Goal: Task Accomplishment & Management: Use online tool/utility

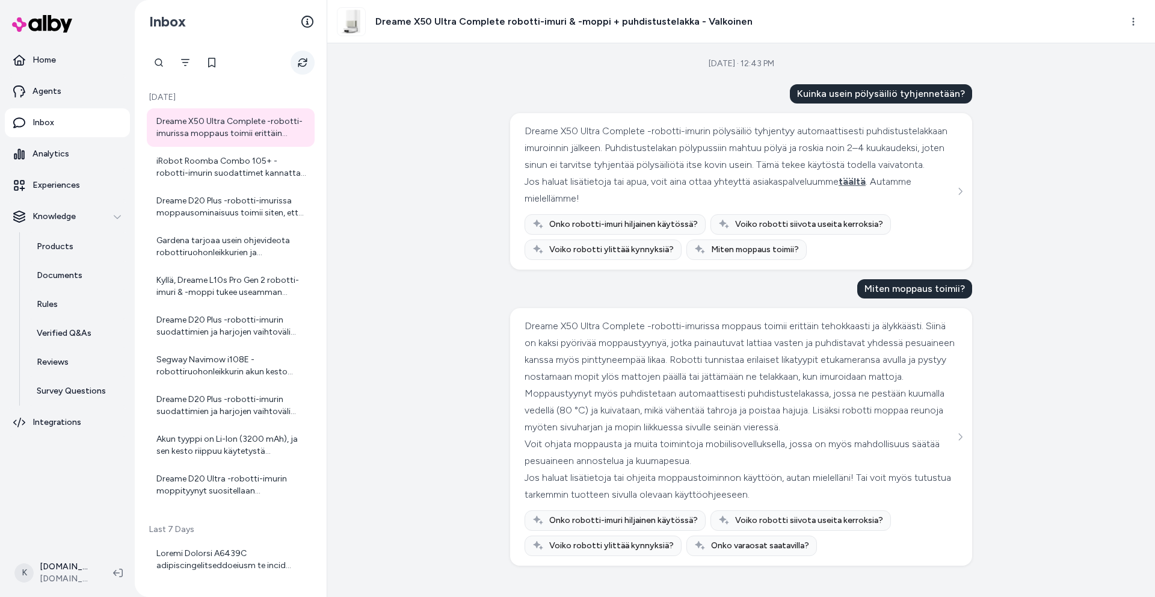
scroll to position [17, 0]
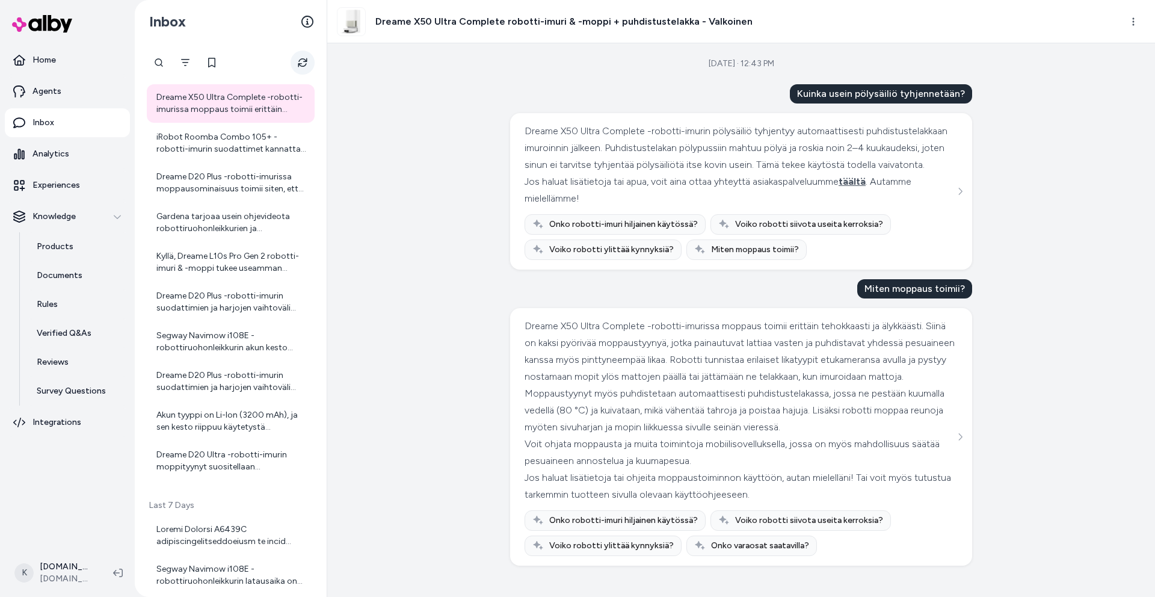
click at [299, 61] on icon "Refresh" at bounding box center [302, 62] width 9 height 9
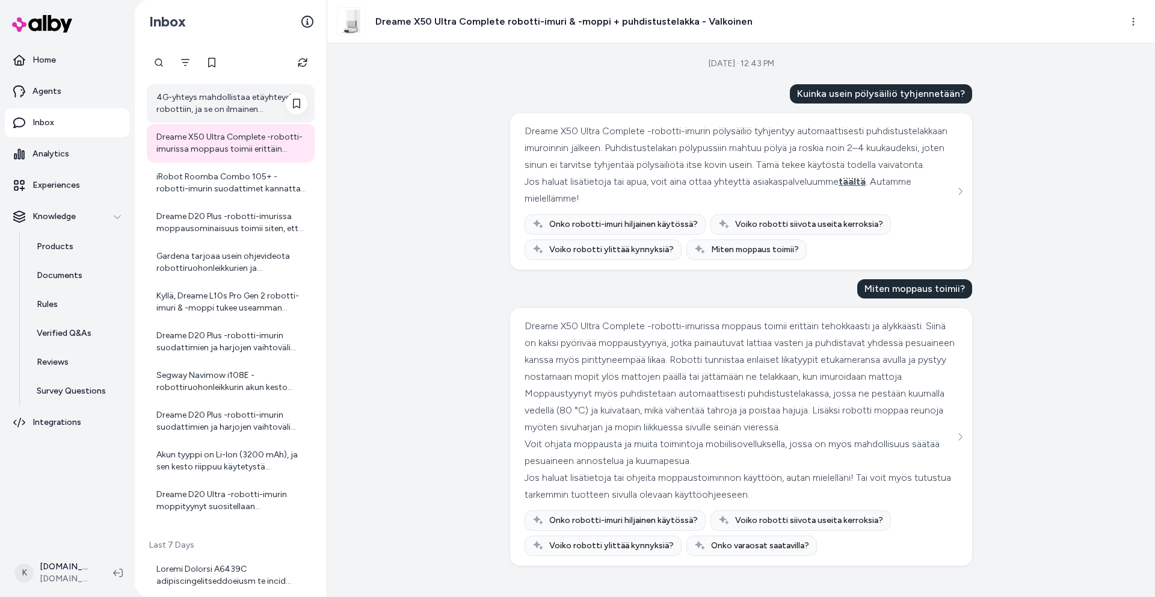
click at [212, 102] on div "4G-yhteys mahdollistaa etäyhteyden robottiin, ja se on ilmainen ensimmäisen kuu…" at bounding box center [231, 103] width 151 height 24
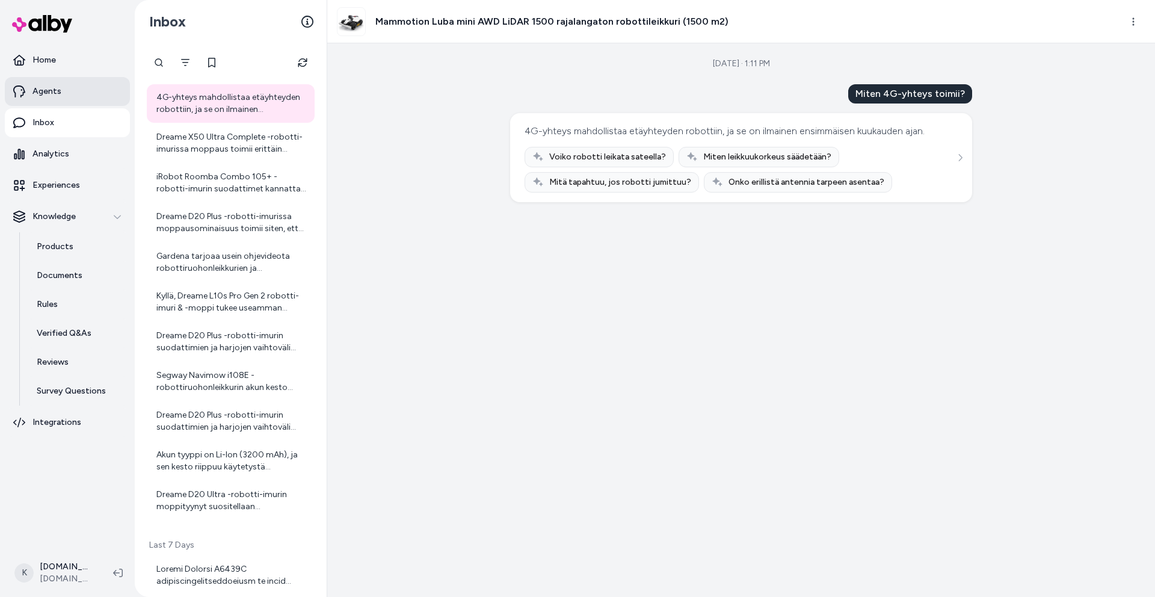
click at [58, 97] on p "Agents" at bounding box center [46, 91] width 29 height 12
click at [68, 93] on link "Agents" at bounding box center [67, 91] width 125 height 29
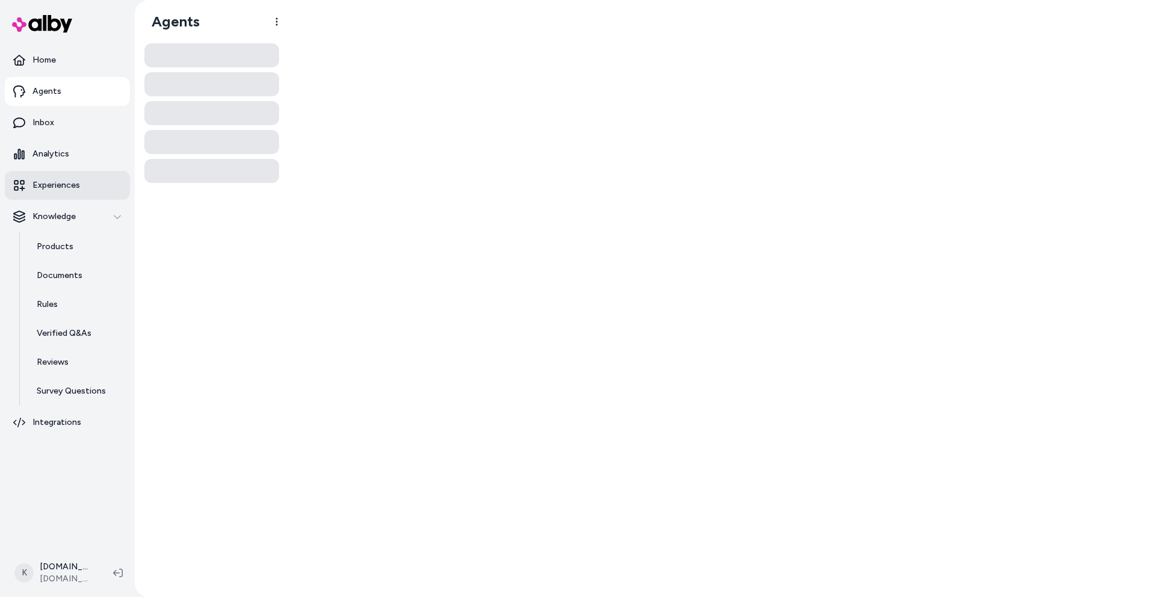
click at [73, 188] on p "Experiences" at bounding box center [56, 185] width 48 height 12
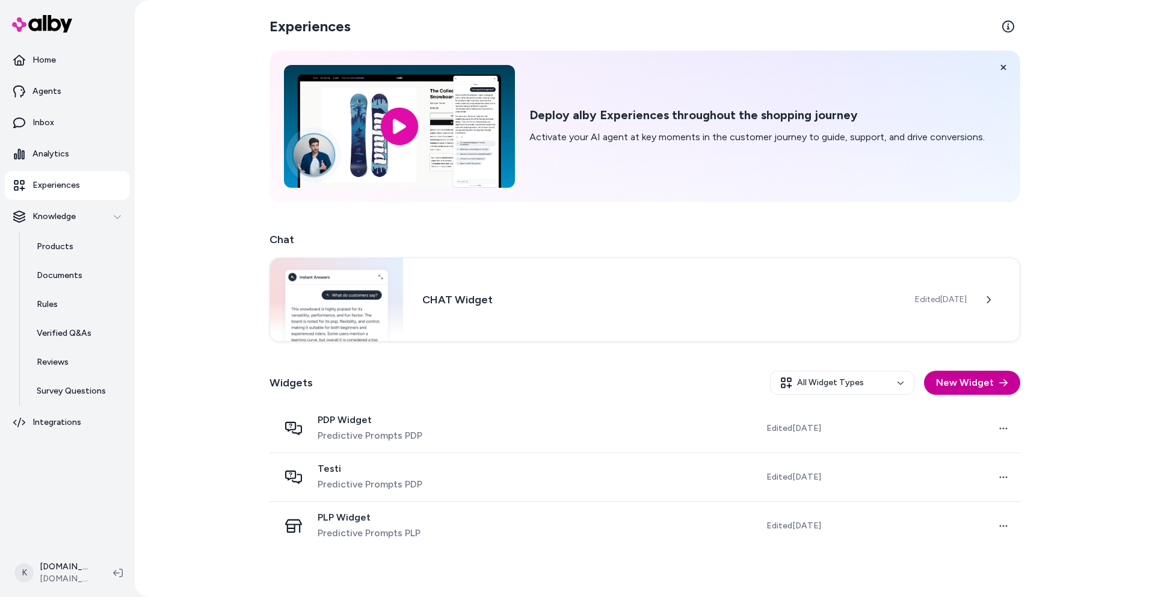
drag, startPoint x: 935, startPoint y: 378, endPoint x: 946, endPoint y: 378, distance: 11.4
click at [946, 378] on button "New Widget" at bounding box center [972, 383] width 96 height 24
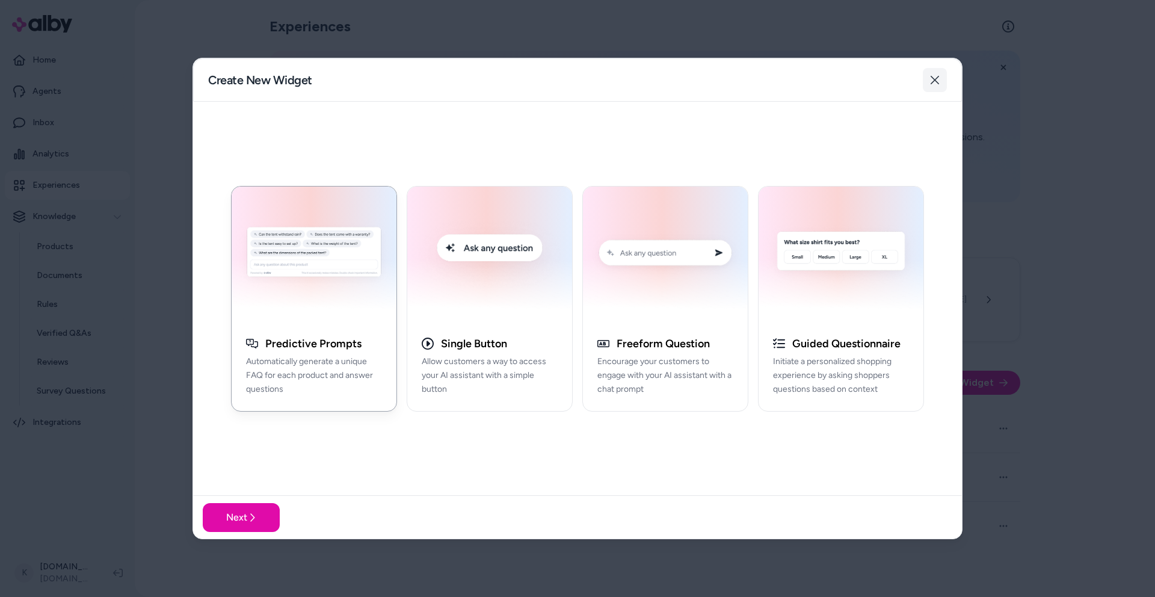
click at [931, 82] on icon "button" at bounding box center [935, 80] width 10 height 10
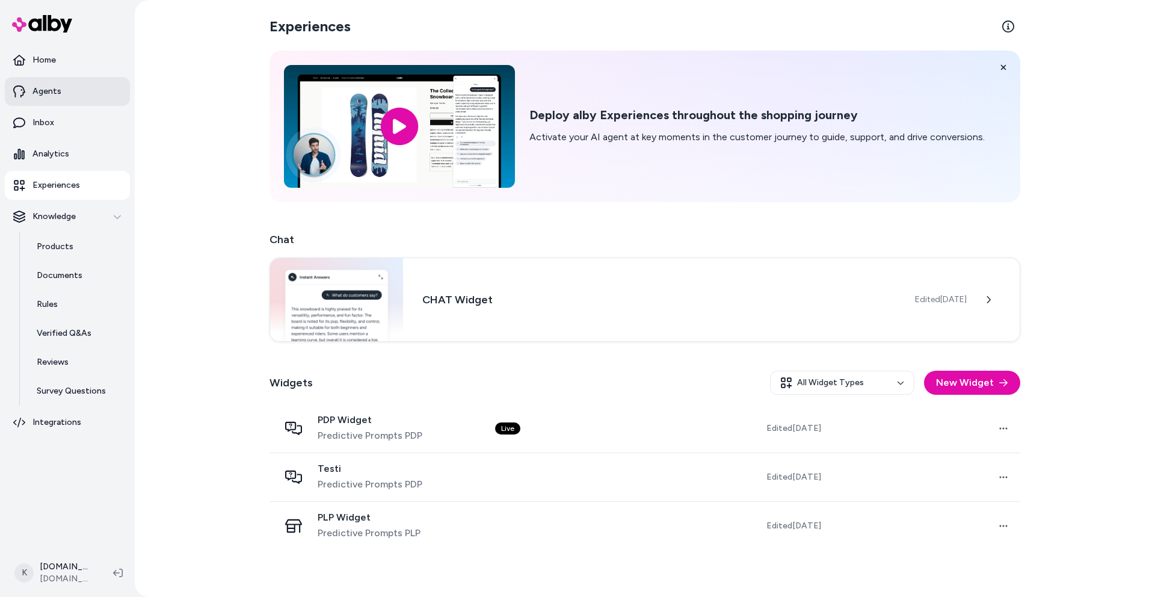
click at [44, 81] on link "Agents" at bounding box center [67, 91] width 125 height 29
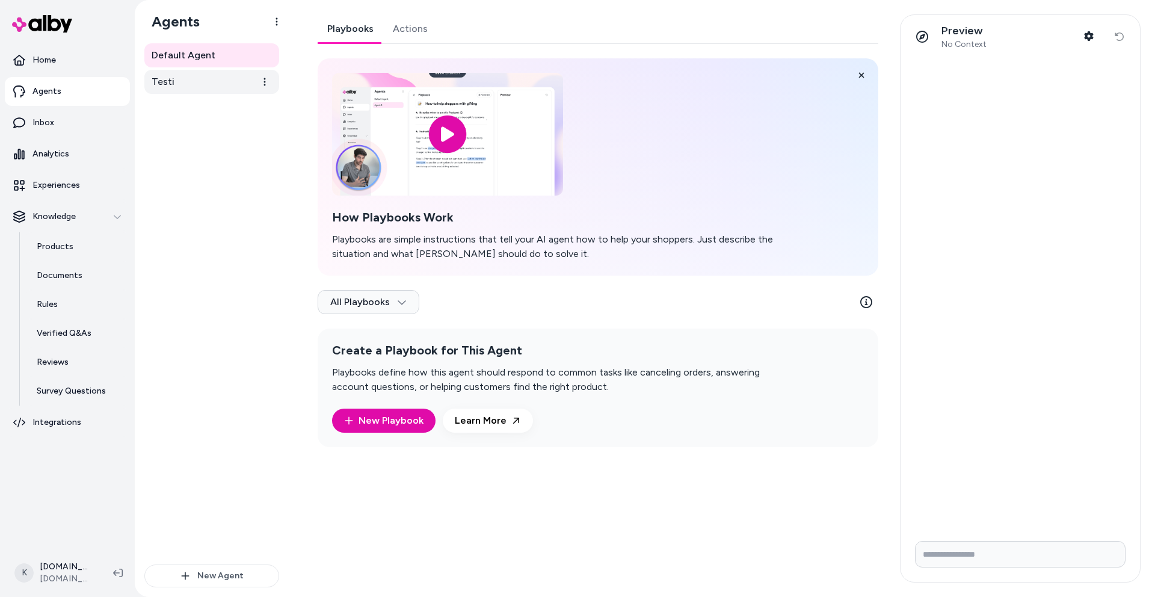
click at [187, 76] on link "Testi" at bounding box center [211, 82] width 135 height 24
click at [404, 29] on link "Actions" at bounding box center [410, 28] width 54 height 29
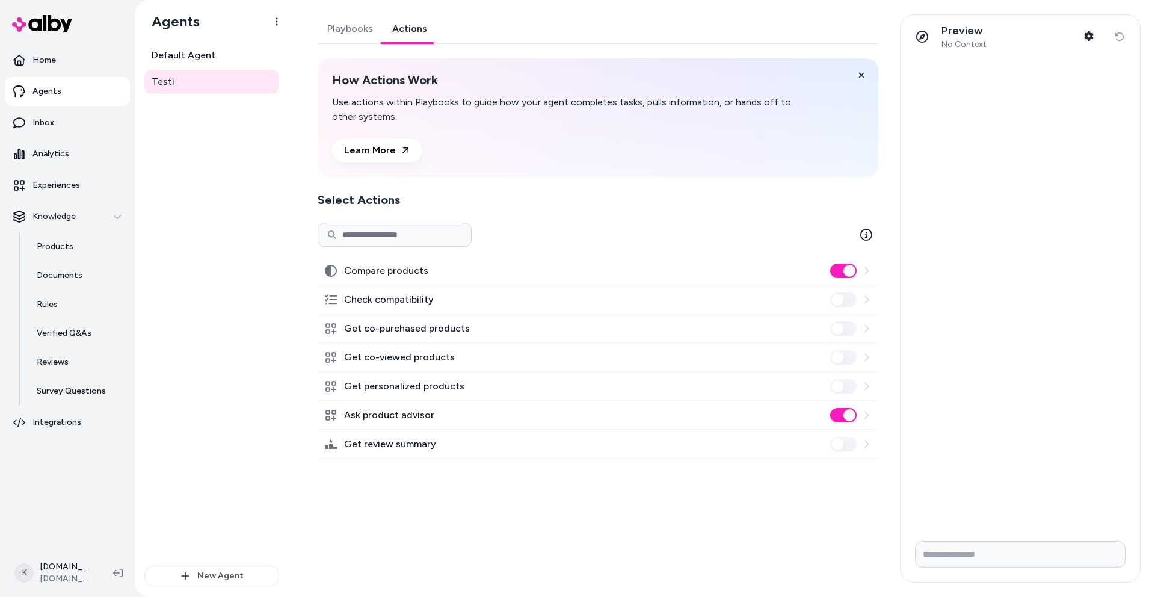
click at [837, 271] on button "Compare products" at bounding box center [843, 271] width 26 height 14
click at [847, 273] on button "Compare products" at bounding box center [843, 271] width 26 height 14
click at [357, 35] on link "Playbooks" at bounding box center [350, 28] width 65 height 29
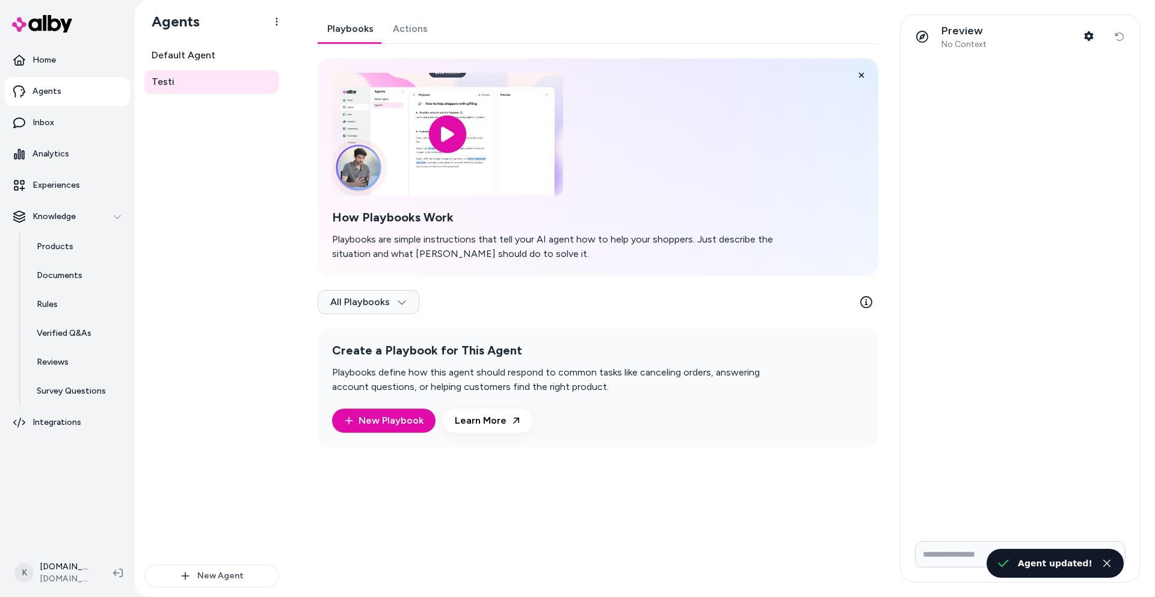
click at [394, 29] on link "Actions" at bounding box center [410, 28] width 54 height 29
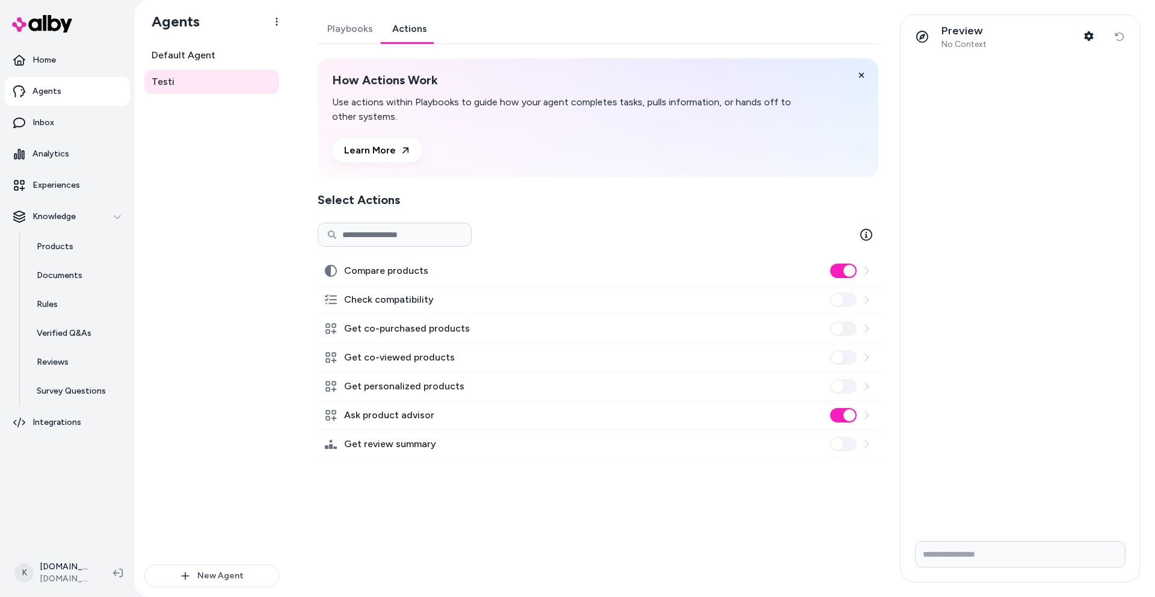
click at [998, 562] on input "Write your prompt here" at bounding box center [1020, 554] width 211 height 26
click at [66, 88] on link "Agents" at bounding box center [67, 91] width 125 height 29
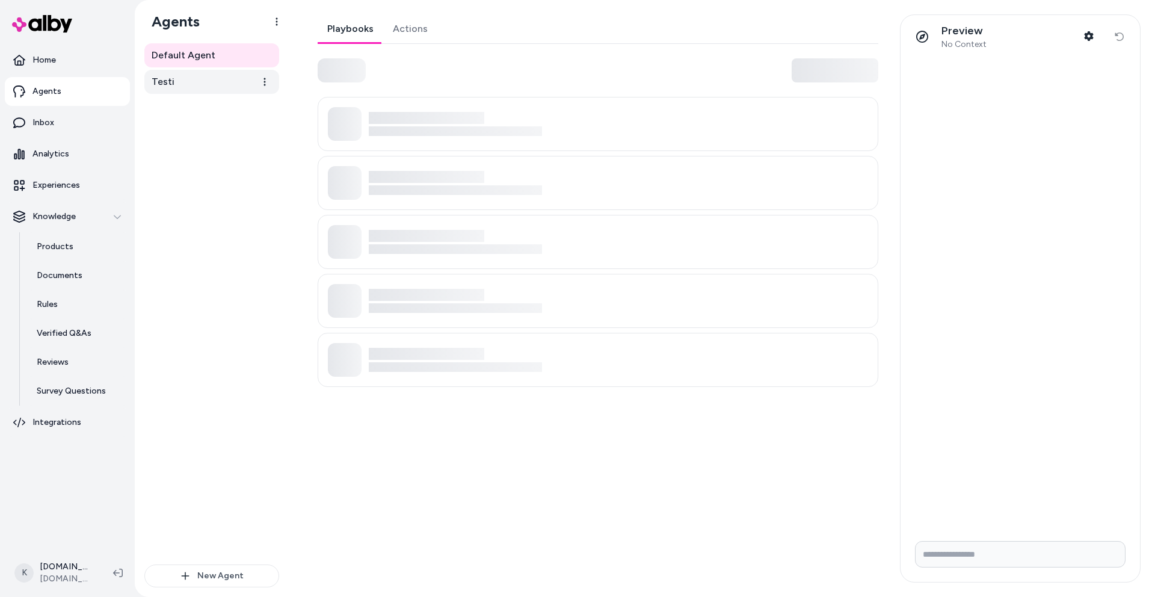
click at [165, 78] on span "Testi" at bounding box center [163, 82] width 23 height 14
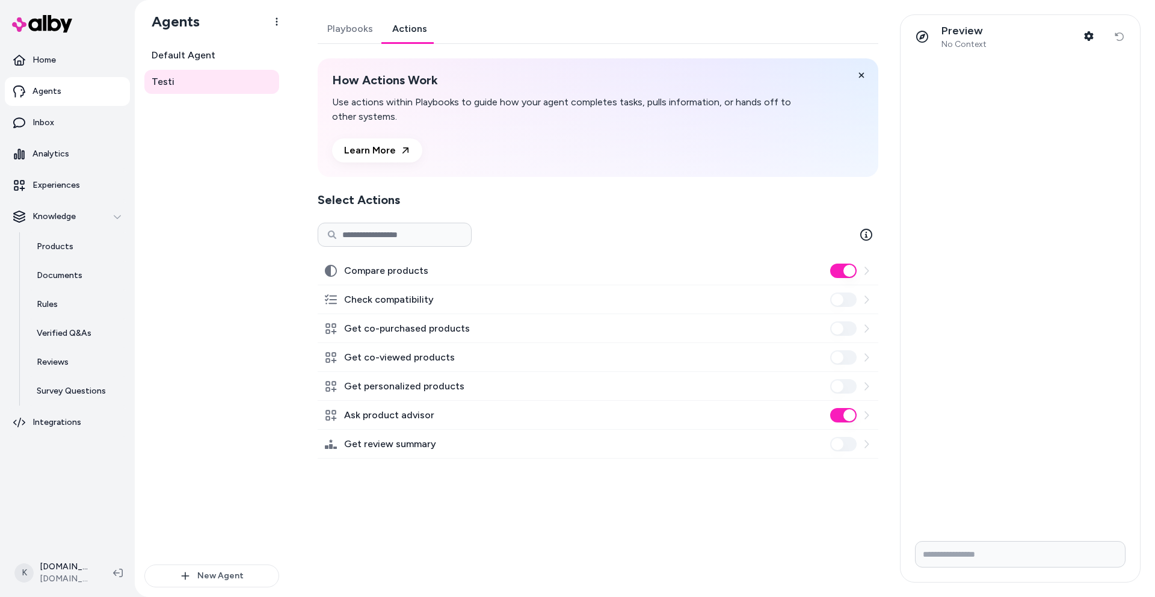
click at [418, 34] on link "Actions" at bounding box center [410, 28] width 54 height 29
click at [388, 228] on input at bounding box center [395, 235] width 154 height 24
click at [566, 127] on div "How Actions Work Use actions within Playbooks to guide how your agent completes…" at bounding box center [563, 118] width 462 height 90
click at [73, 177] on link "Experiences" at bounding box center [67, 185] width 125 height 29
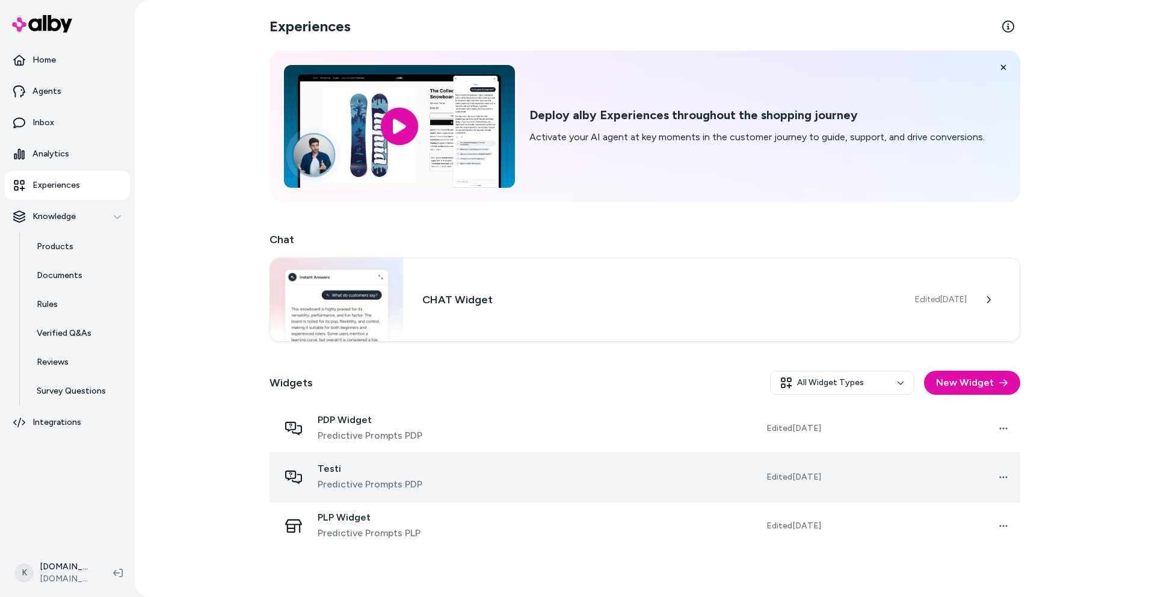
click at [378, 481] on span "Predictive Prompts PDP" at bounding box center [370, 484] width 105 height 14
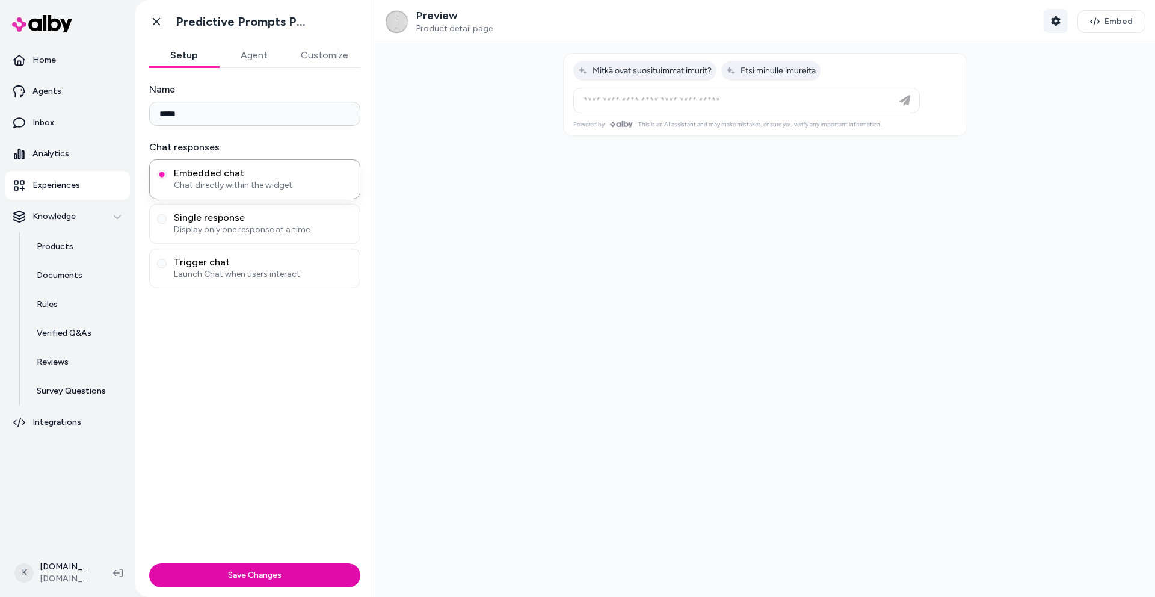
click at [1044, 17] on button "Shopper Context" at bounding box center [1056, 21] width 24 height 24
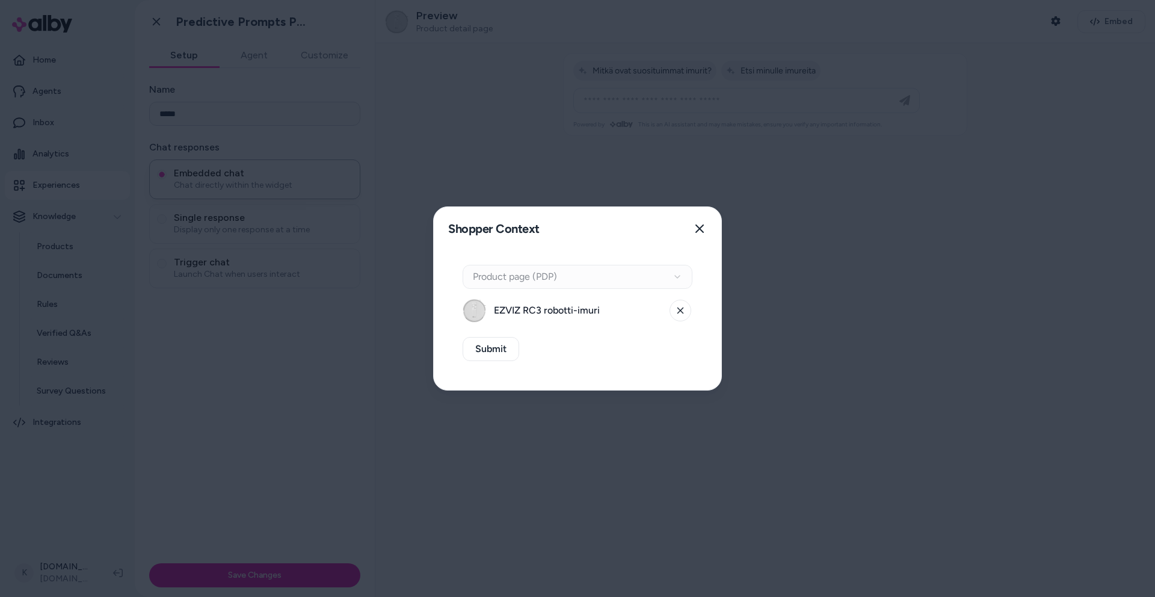
click at [694, 311] on div "Context Type Product page (PDP) EZVIZ RC3 robotti-imuri Submit" at bounding box center [578, 320] width 288 height 140
click at [688, 311] on button at bounding box center [681, 311] width 22 height 22
click at [521, 277] on div "Context Type Product page (PDP)" at bounding box center [578, 277] width 230 height 24
click at [671, 278] on div "Context Type Product page (PDP)" at bounding box center [578, 277] width 230 height 24
click at [674, 277] on div "Context Type Product page (PDP)" at bounding box center [578, 277] width 230 height 24
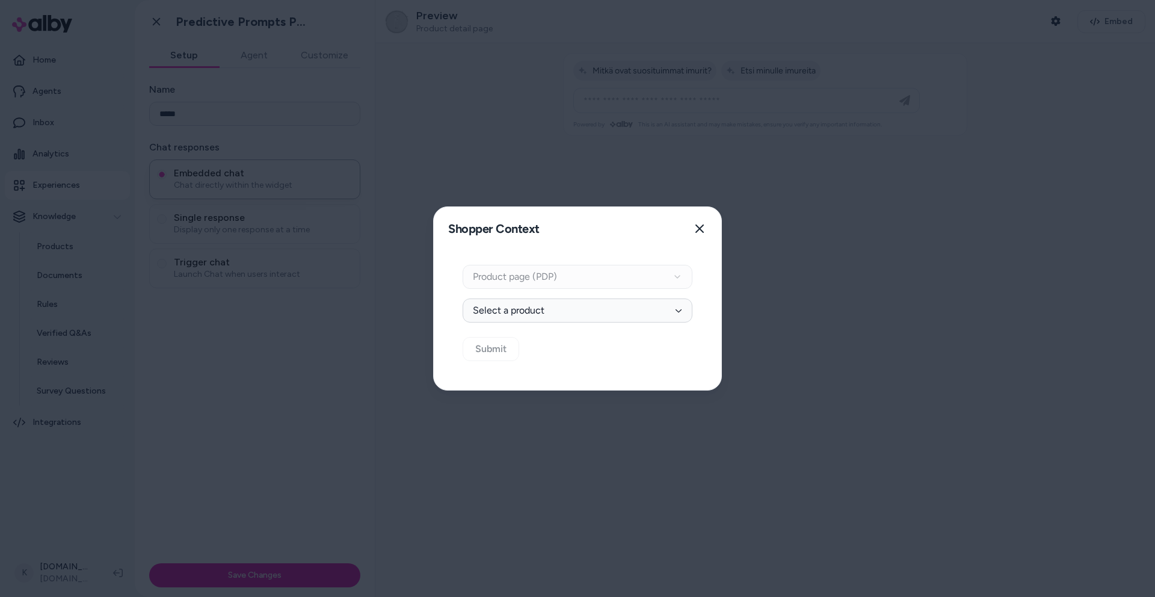
click at [676, 278] on div "Context Type Product page (PDP)" at bounding box center [578, 277] width 230 height 24
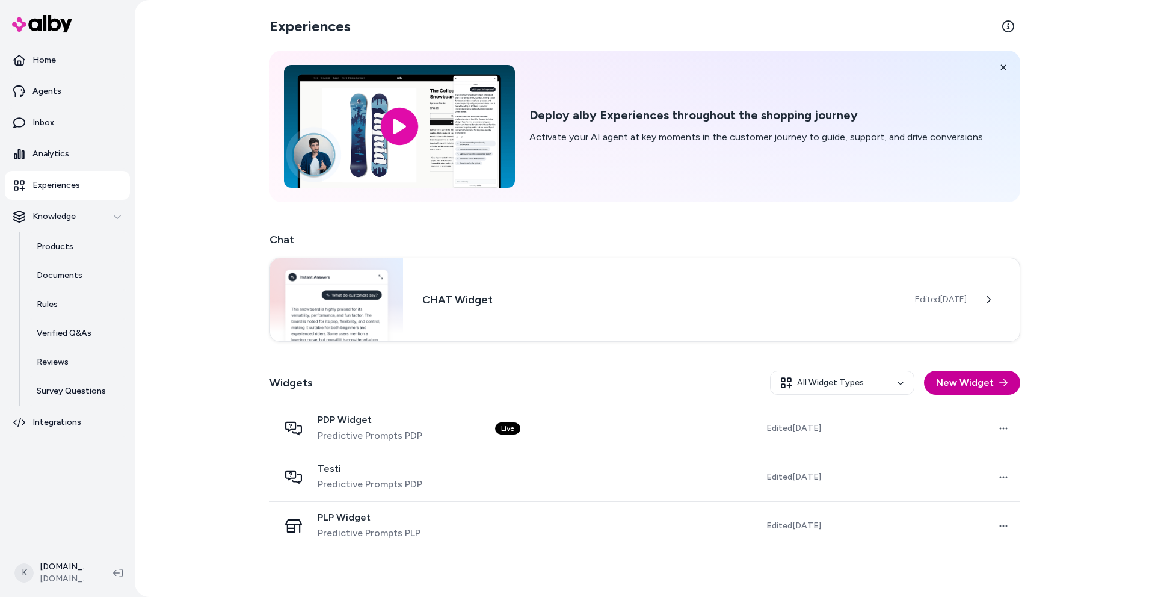
click at [959, 381] on button "New Widget" at bounding box center [972, 383] width 96 height 24
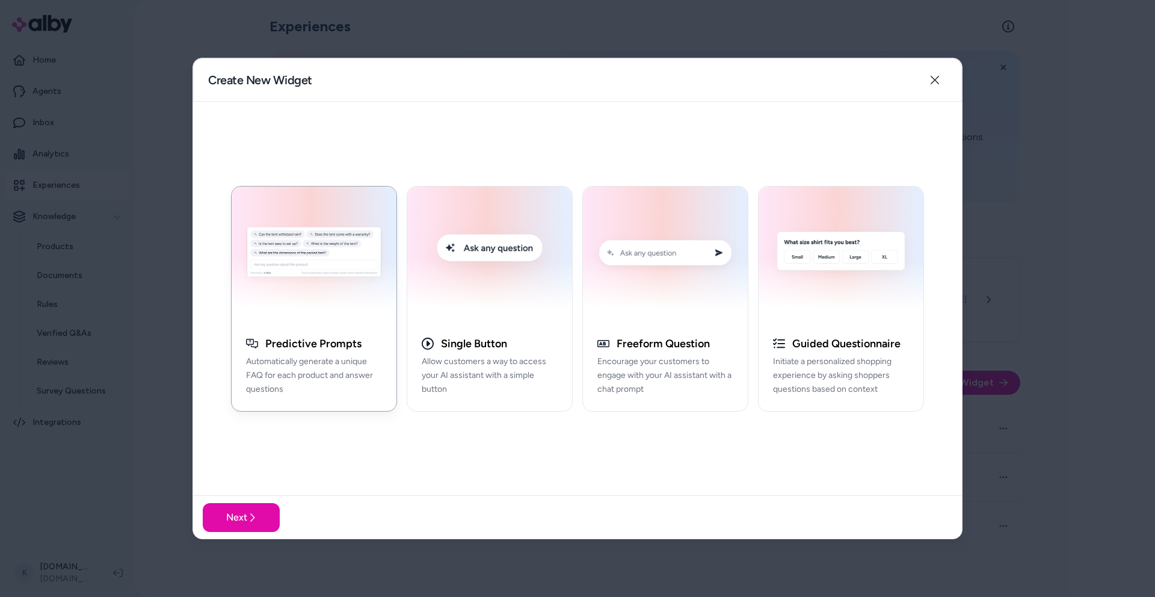
click at [284, 294] on img "button" at bounding box center [314, 255] width 150 height 122
click at [260, 518] on button "Next" at bounding box center [241, 517] width 77 height 29
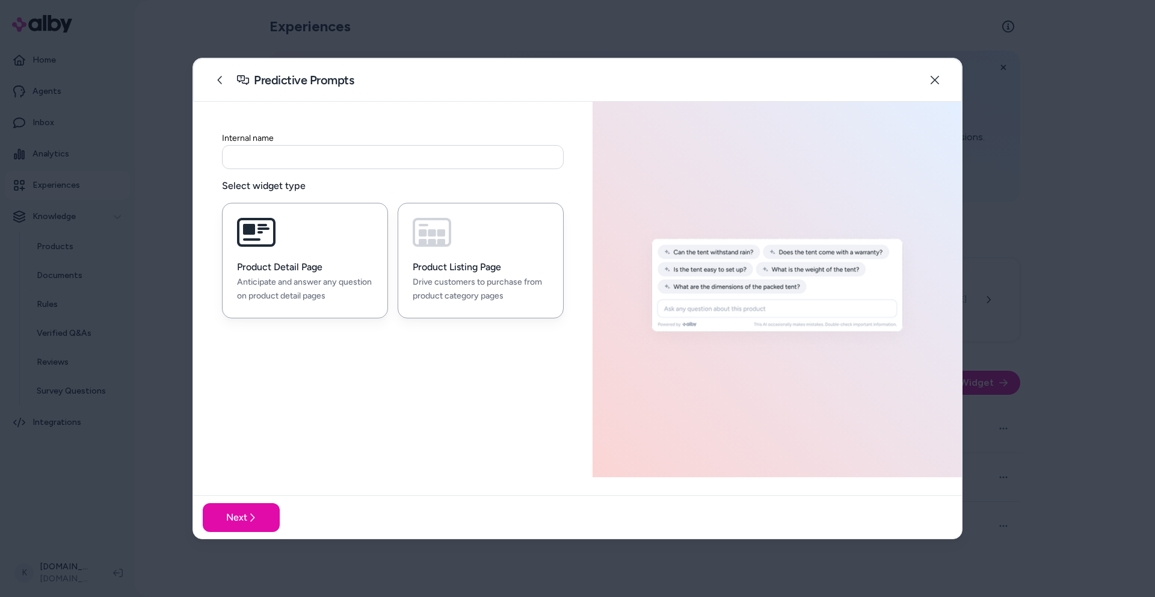
click at [490, 298] on p "Drive customers to purchase from product category pages" at bounding box center [481, 290] width 136 height 28
click at [939, 76] on icon "button" at bounding box center [935, 80] width 10 height 10
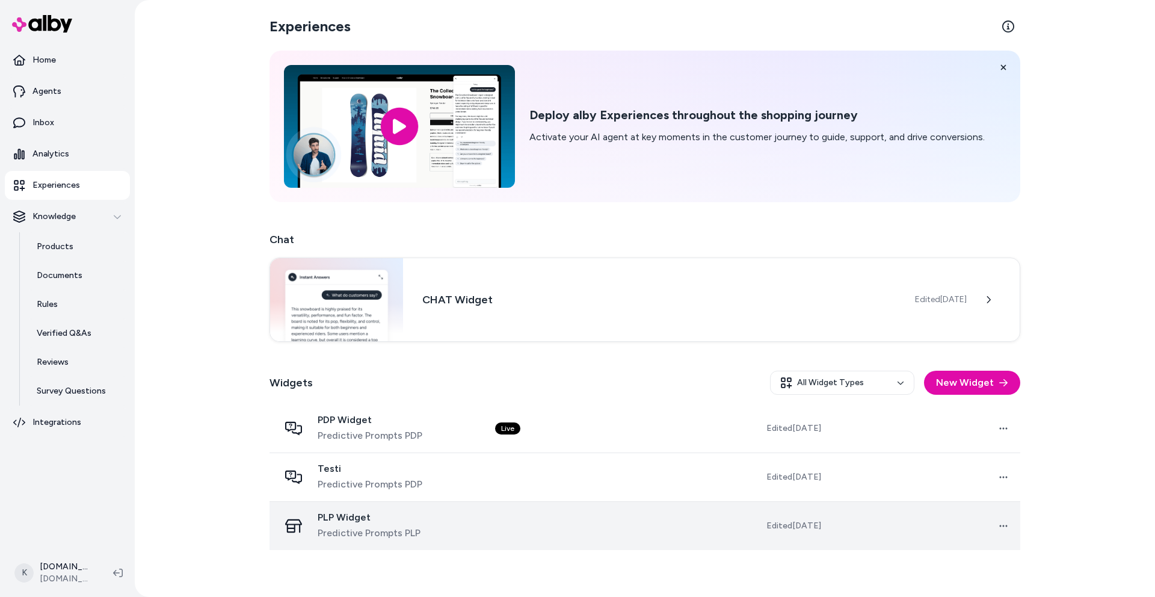
click at [442, 514] on div "PLP Widget Predictive Prompts PLP" at bounding box center [377, 525] width 197 height 29
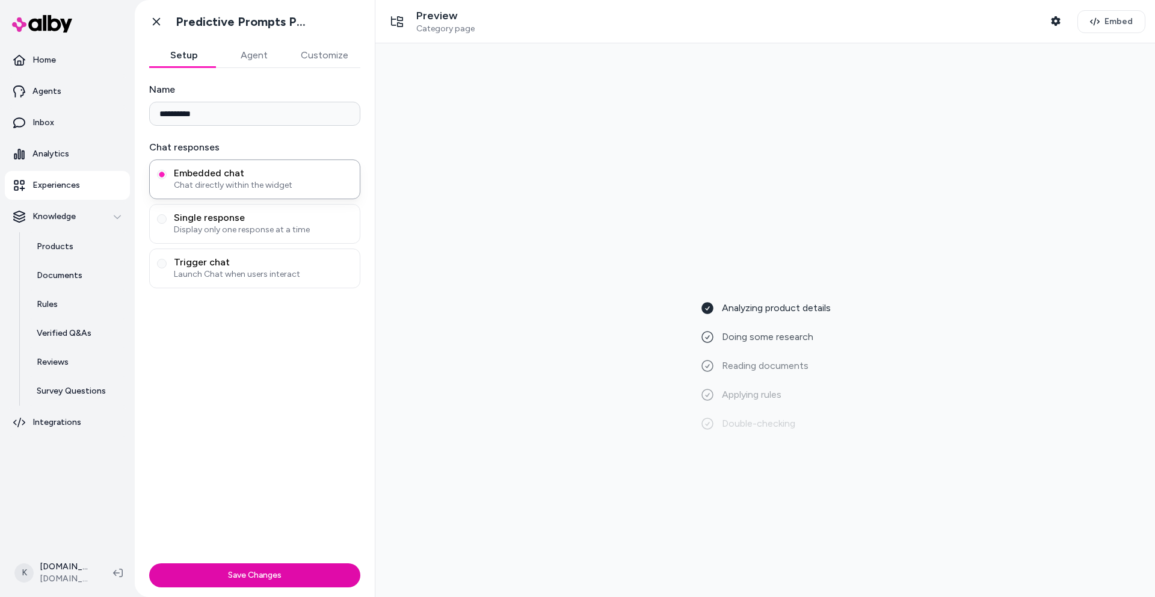
click at [242, 57] on button "Agent" at bounding box center [254, 55] width 70 height 24
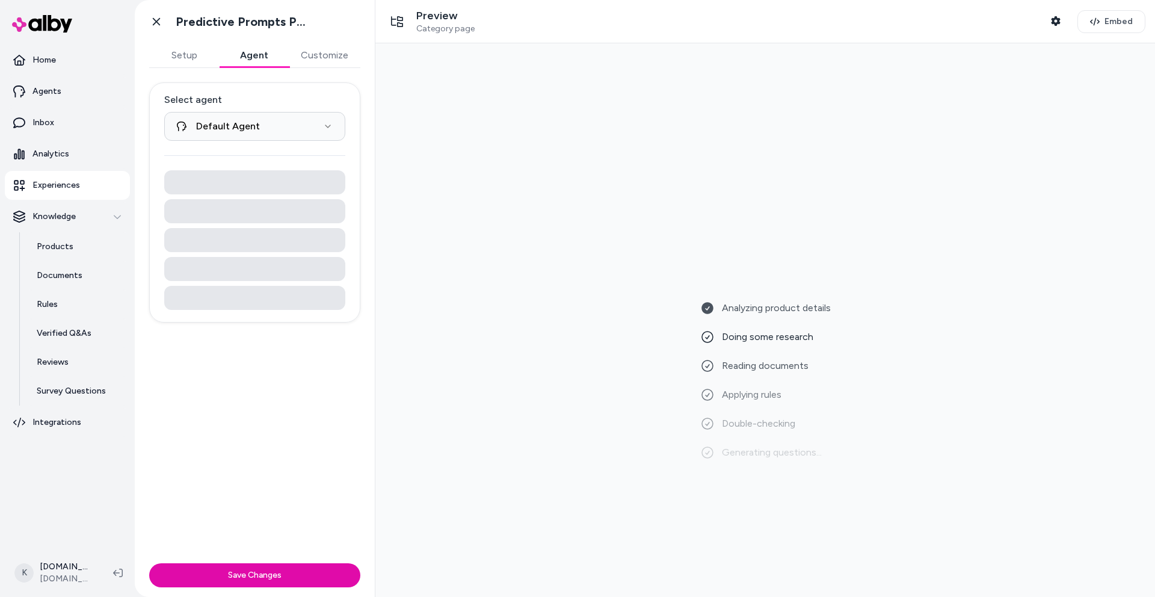
click at [314, 55] on button "Customize" at bounding box center [325, 55] width 72 height 24
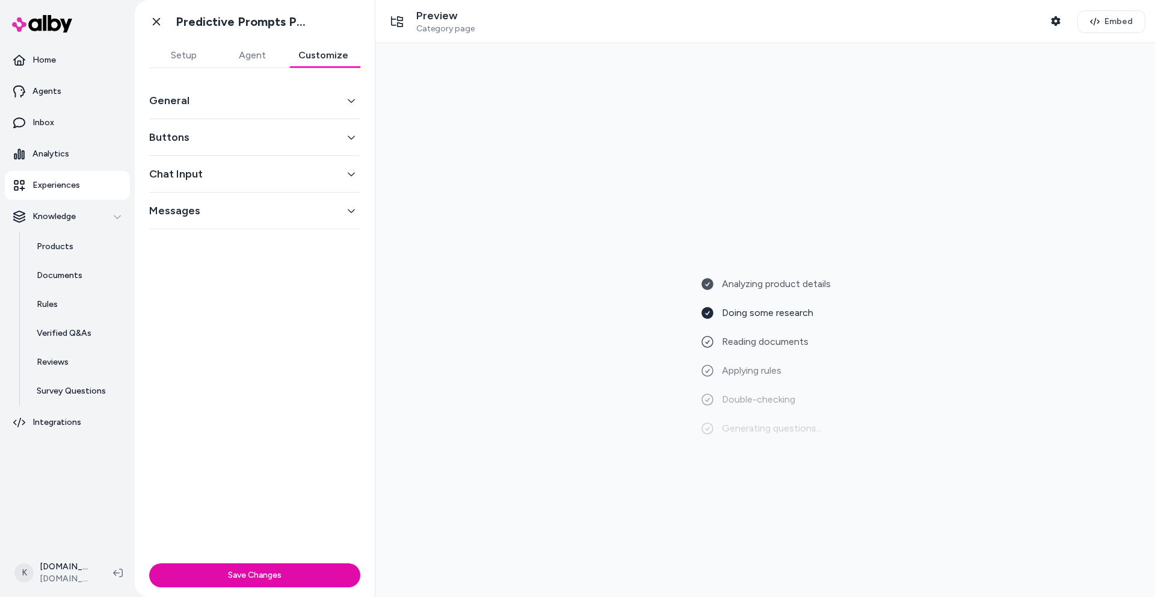
click at [254, 49] on button "Agent" at bounding box center [252, 55] width 69 height 24
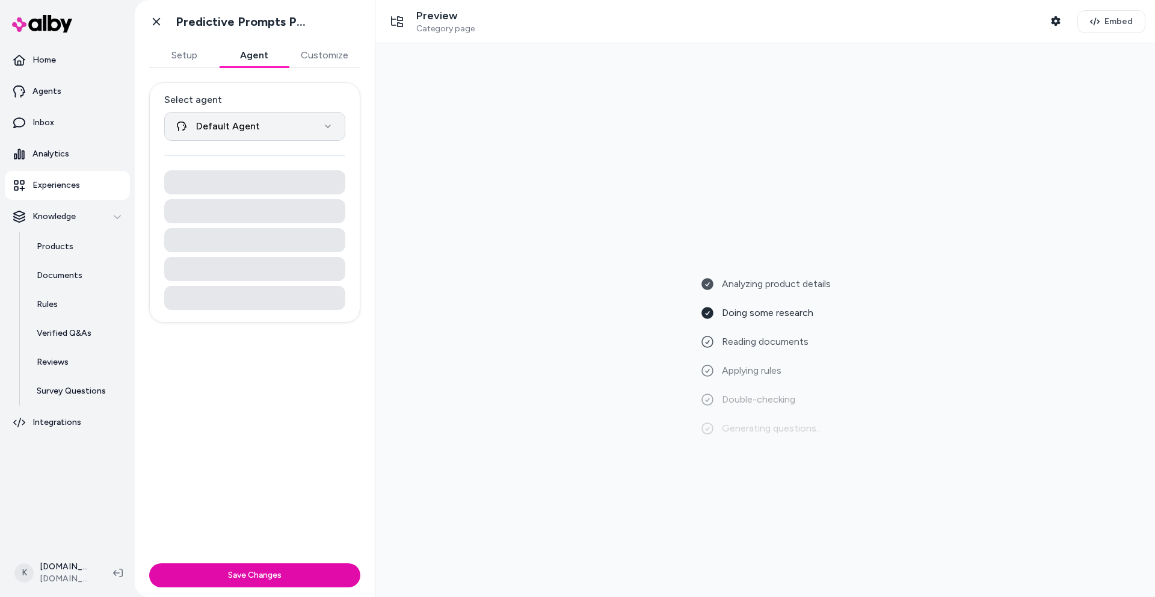
click at [267, 129] on html "**********" at bounding box center [577, 298] width 1155 height 597
select select "**********"
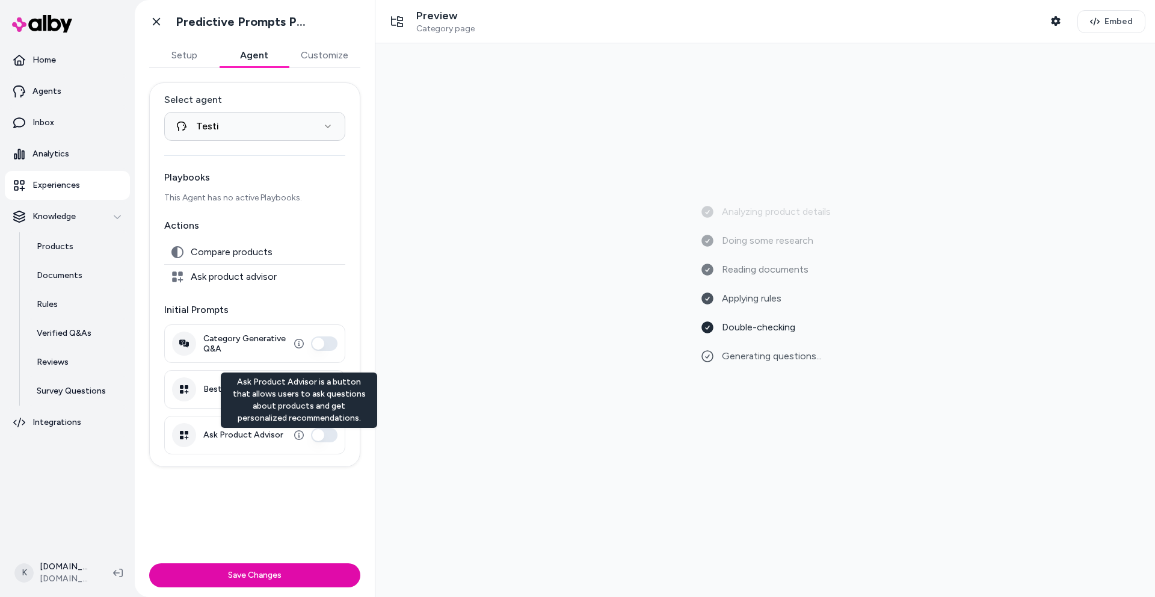
click at [341, 435] on div "Ask Product Advisor Ask Product Advisor is a button that allows users to ask qu…" at bounding box center [254, 435] width 181 height 39
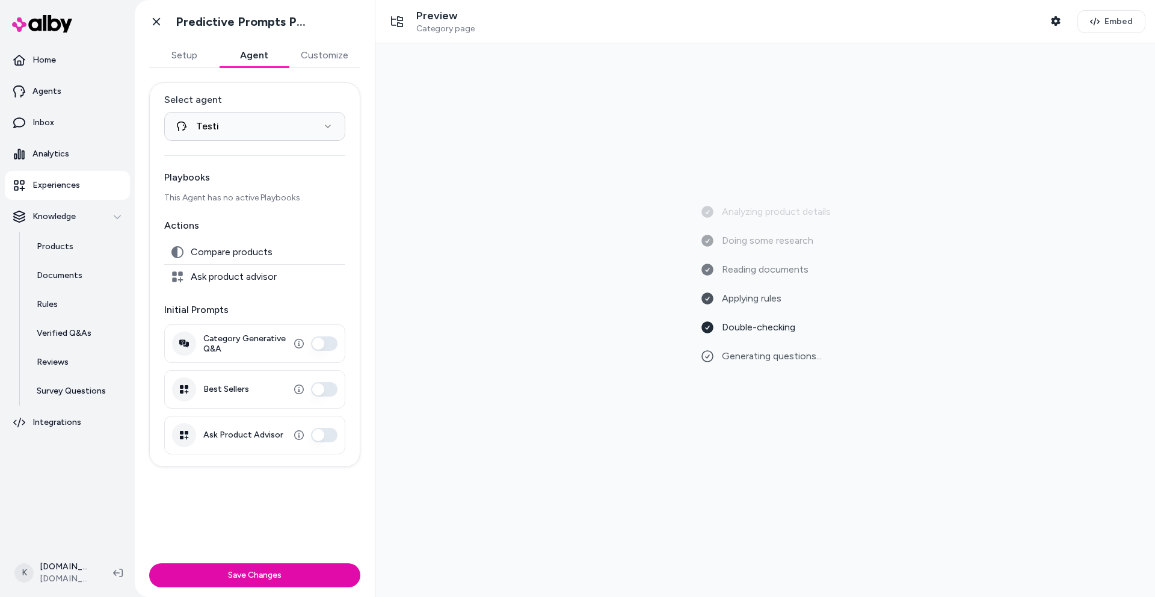
click at [324, 439] on button "Ask Product Advisor" at bounding box center [324, 435] width 26 height 14
drag, startPoint x: 775, startPoint y: 329, endPoint x: 646, endPoint y: 338, distance: 129.7
click at [645, 339] on div "Analyzing product details Doing some research Reading documents Applying rules …" at bounding box center [765, 320] width 761 height 534
click at [646, 338] on div "Analyzing product details Doing some research Reading documents Applying rules …" at bounding box center [765, 320] width 761 height 534
click at [430, 25] on span "Category page" at bounding box center [445, 28] width 58 height 11
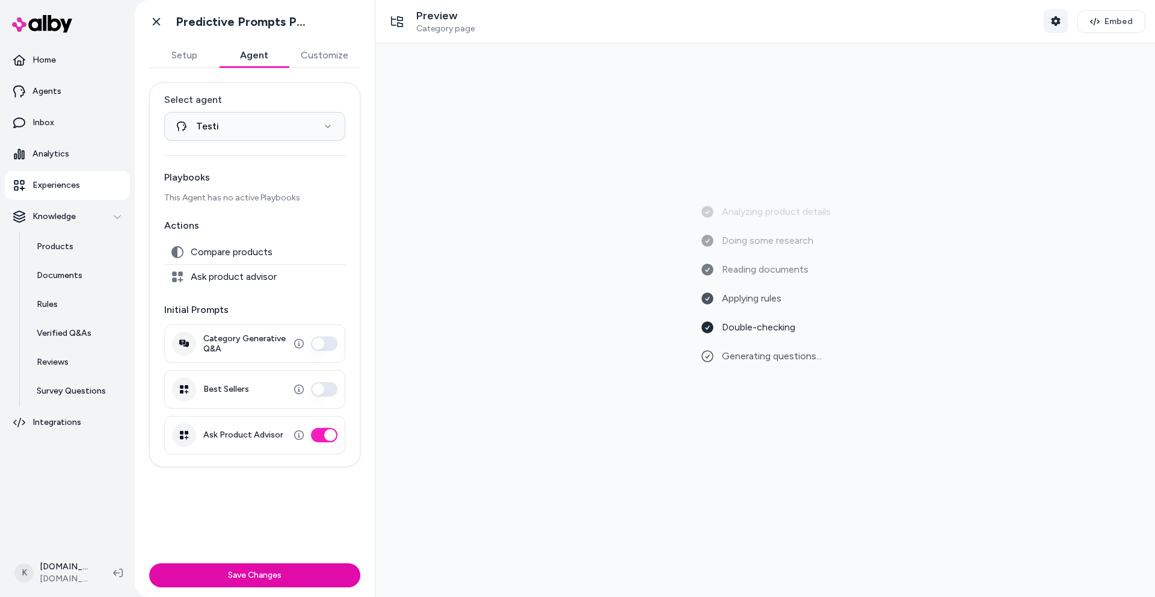
click at [1051, 23] on icon "button" at bounding box center [1055, 21] width 9 height 10
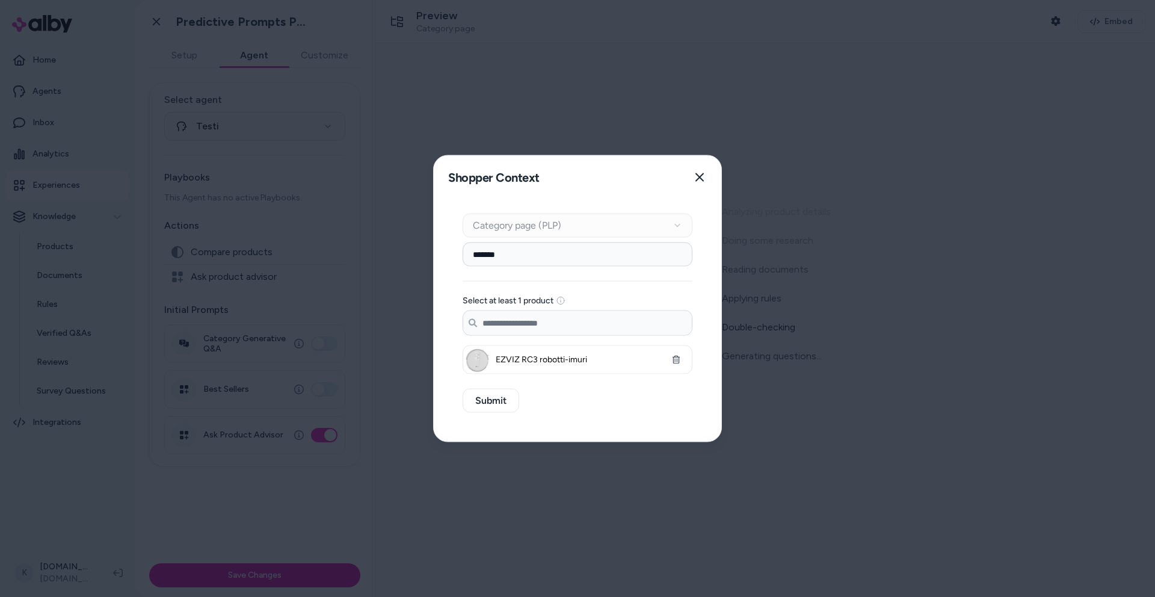
click at [664, 227] on div "Context Type Category page (PLP)" at bounding box center [578, 226] width 230 height 24
click at [678, 359] on icon "button" at bounding box center [676, 360] width 8 height 8
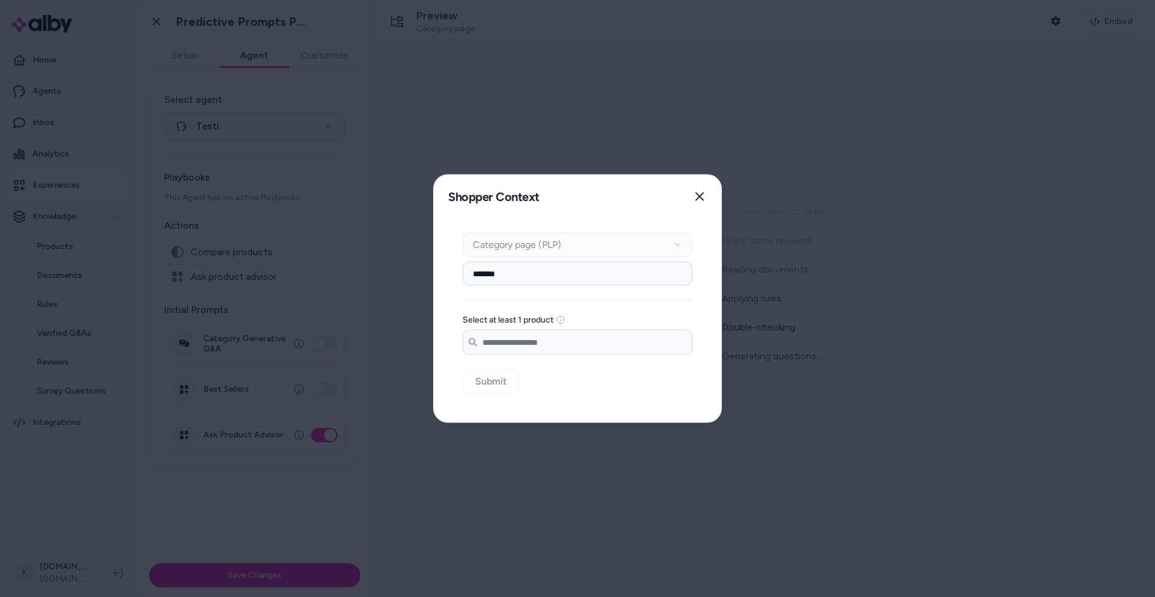
click at [585, 339] on input "Search products..." at bounding box center [577, 342] width 229 height 24
click at [520, 331] on input "Search products..." at bounding box center [577, 342] width 229 height 24
click at [520, 342] on input "Search products..." at bounding box center [577, 342] width 229 height 24
click at [575, 226] on div "Context Type Category page (PLP) Category Setup ******* Select at least 1 produ…" at bounding box center [578, 320] width 288 height 204
click at [570, 246] on div "Context Type Category page (PLP)" at bounding box center [578, 245] width 230 height 24
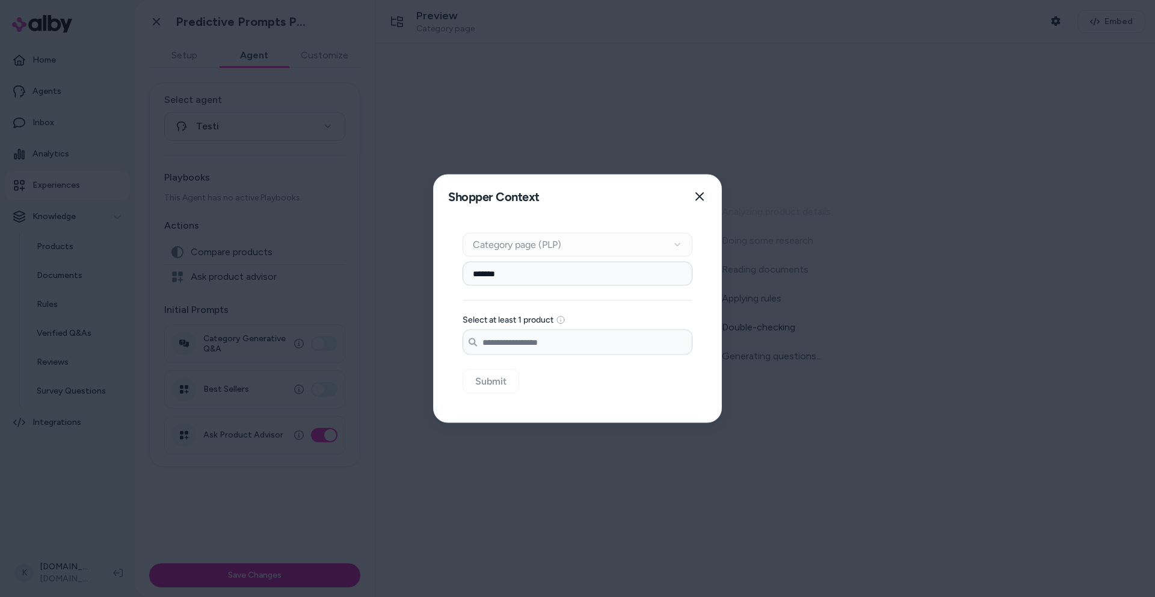
click at [570, 246] on div "Context Type Category page (PLP)" at bounding box center [578, 245] width 230 height 24
click at [546, 275] on input "*******" at bounding box center [578, 274] width 230 height 24
type input "**********"
click at [531, 348] on input "Search products..." at bounding box center [577, 342] width 229 height 24
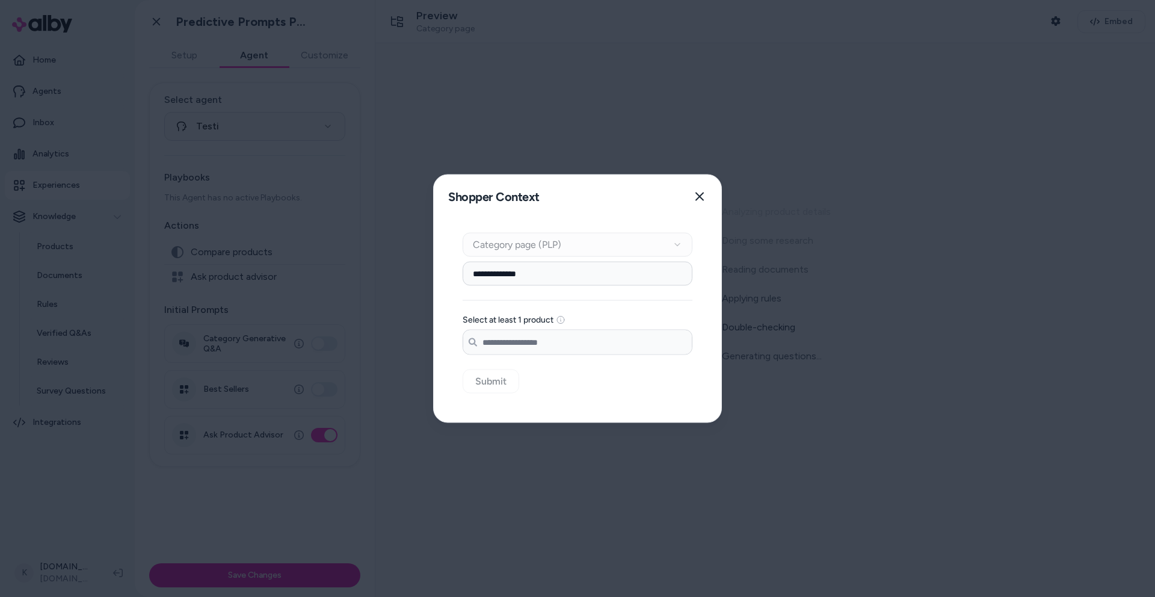
click at [531, 348] on input "Search products..." at bounding box center [577, 342] width 229 height 24
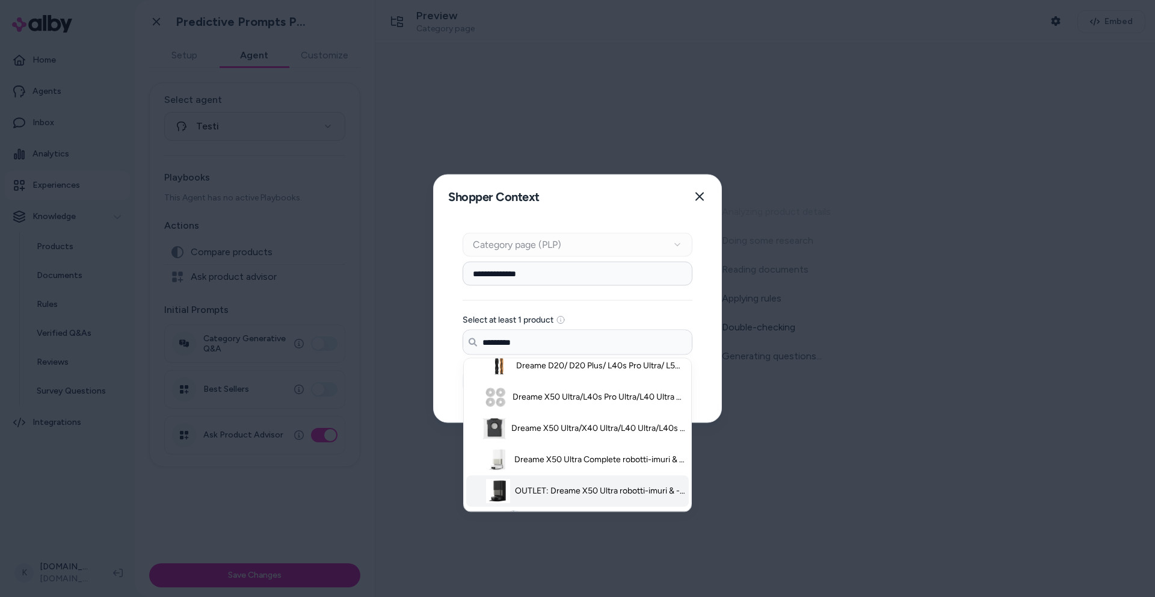
scroll to position [97, 0]
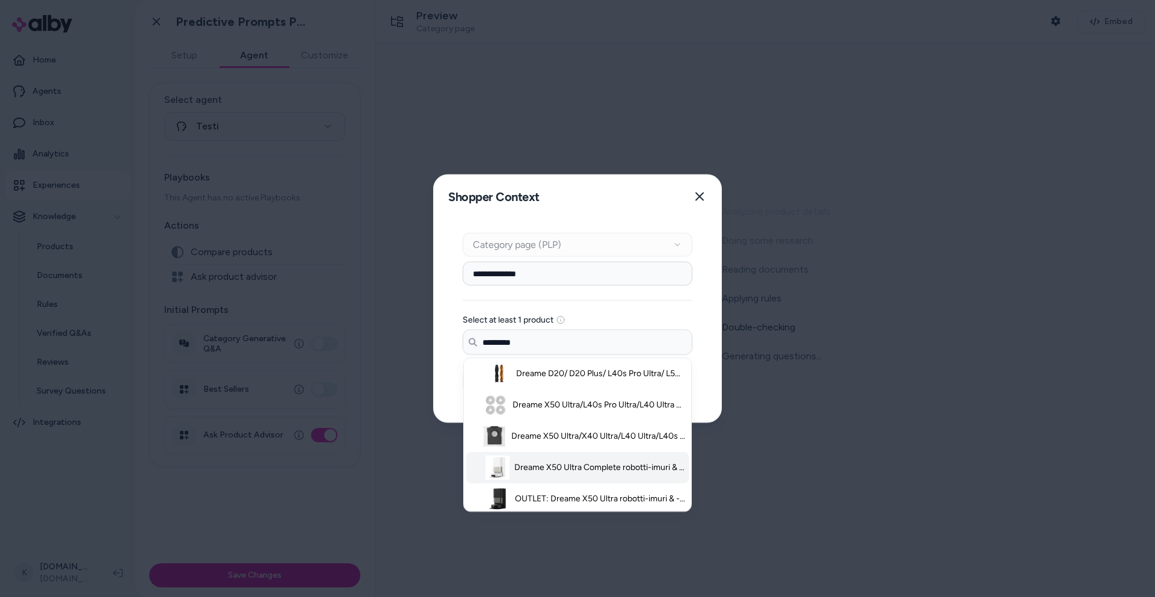
click at [583, 466] on span "Dreame X50 Ultra Complete robotti-imuri & -moppi + puhdistustelakka - Valkoinen" at bounding box center [599, 468] width 171 height 12
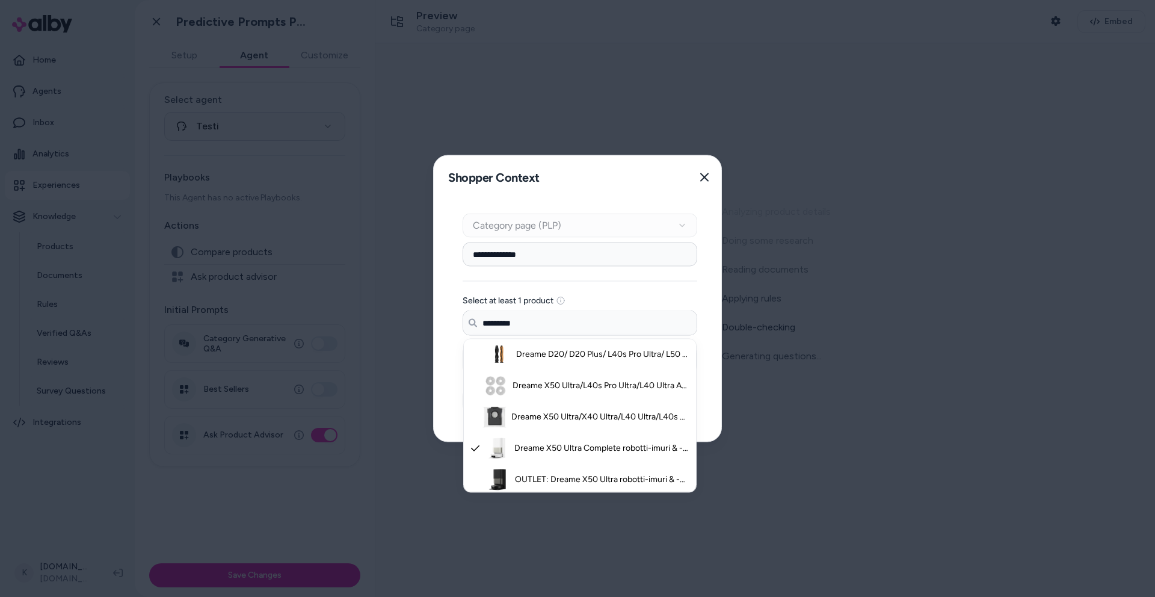
type input "*********"
click at [598, 307] on div "Select at least 1 product Search products... ********* Dreame L40s Pro Ultra/ X…" at bounding box center [580, 335] width 235 height 78
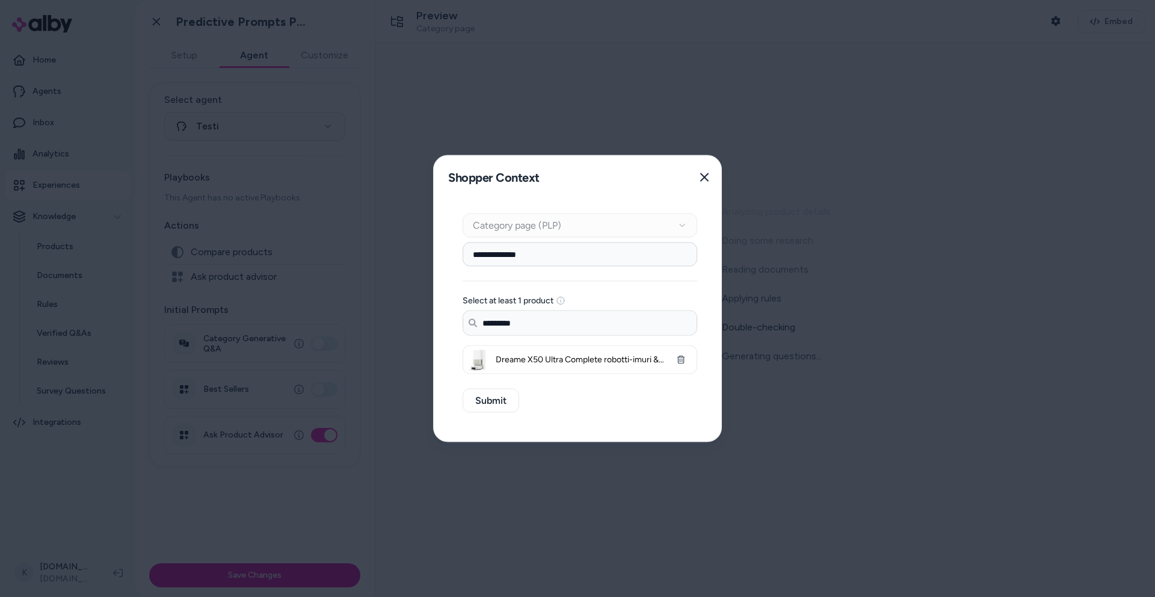
click at [559, 249] on input "**********" at bounding box center [580, 255] width 235 height 24
click at [549, 255] on input "**********" at bounding box center [580, 255] width 235 height 24
click at [508, 404] on button "Submit" at bounding box center [491, 401] width 57 height 24
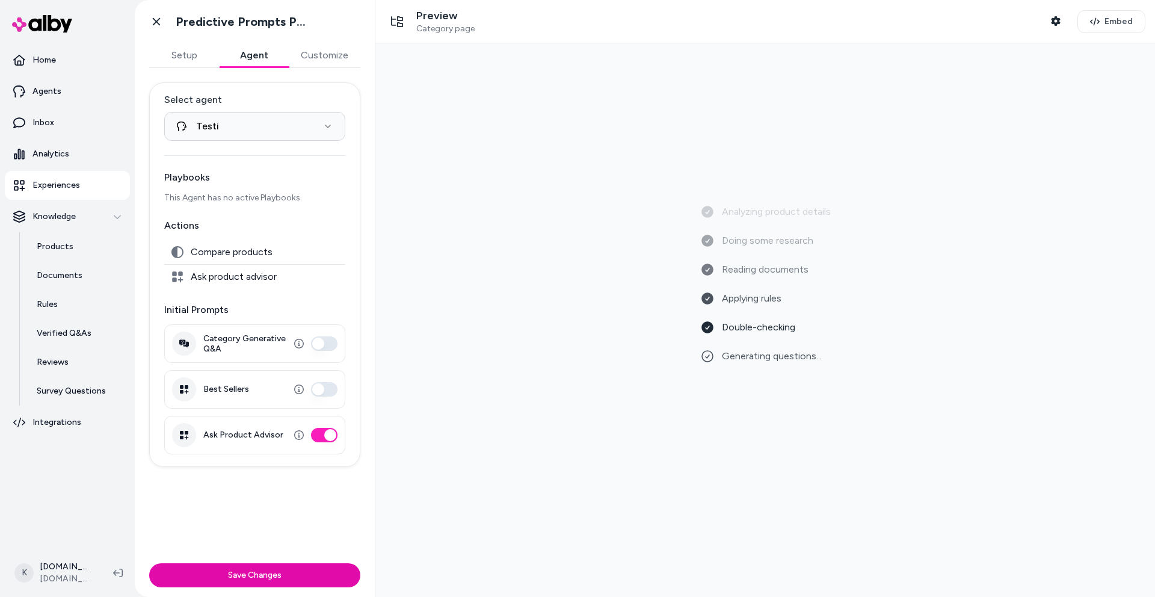
click at [321, 57] on button "Customize" at bounding box center [325, 55] width 72 height 24
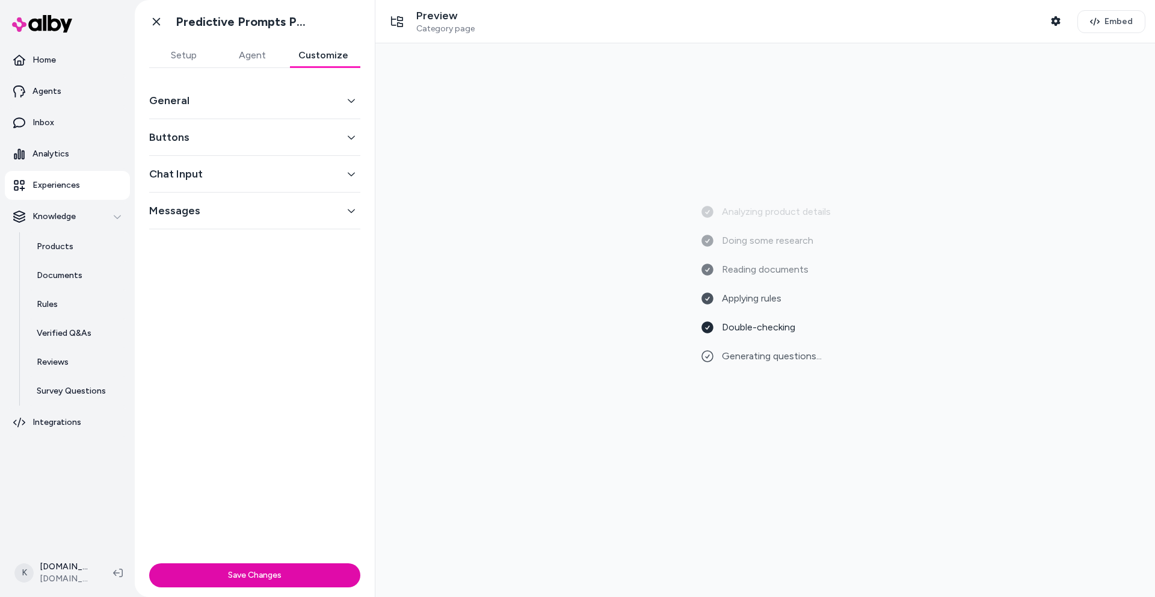
click at [186, 58] on button "Setup" at bounding box center [183, 55] width 69 height 24
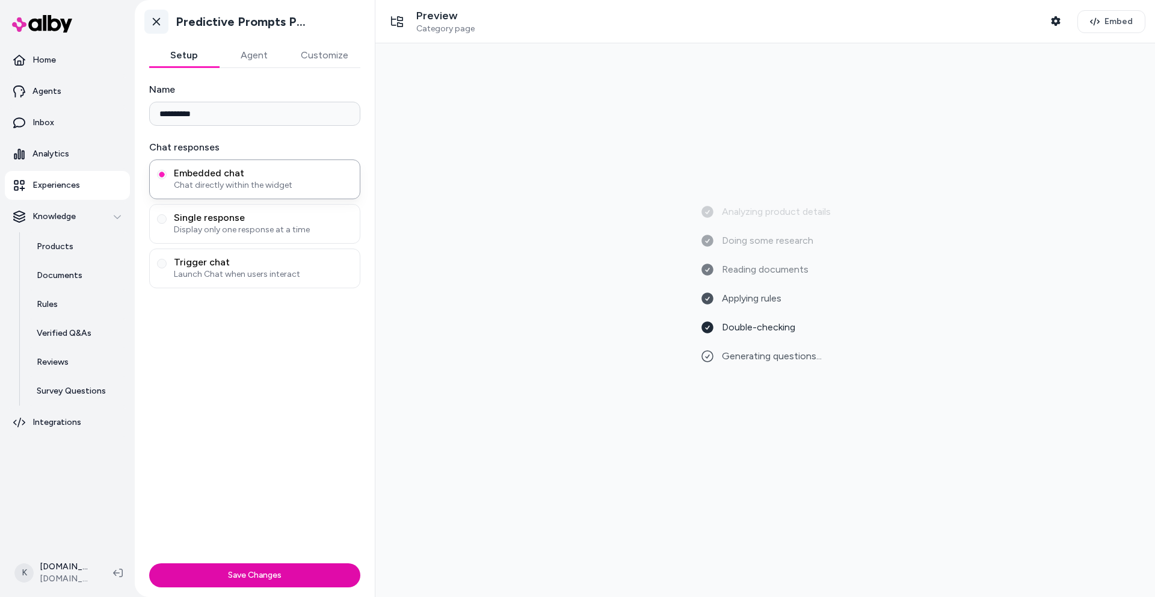
click at [158, 22] on icon at bounding box center [156, 22] width 12 height 12
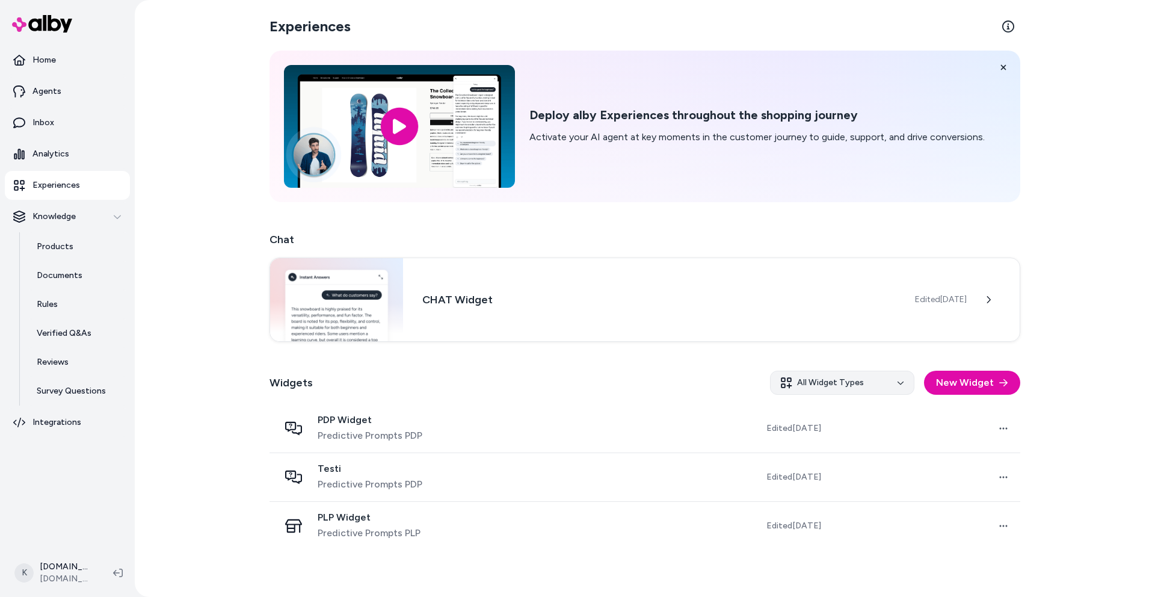
click at [882, 377] on html "Home Agents Inbox Analytics Experiences Knowledge Products Documents Rules Veri…" at bounding box center [577, 298] width 1155 height 597
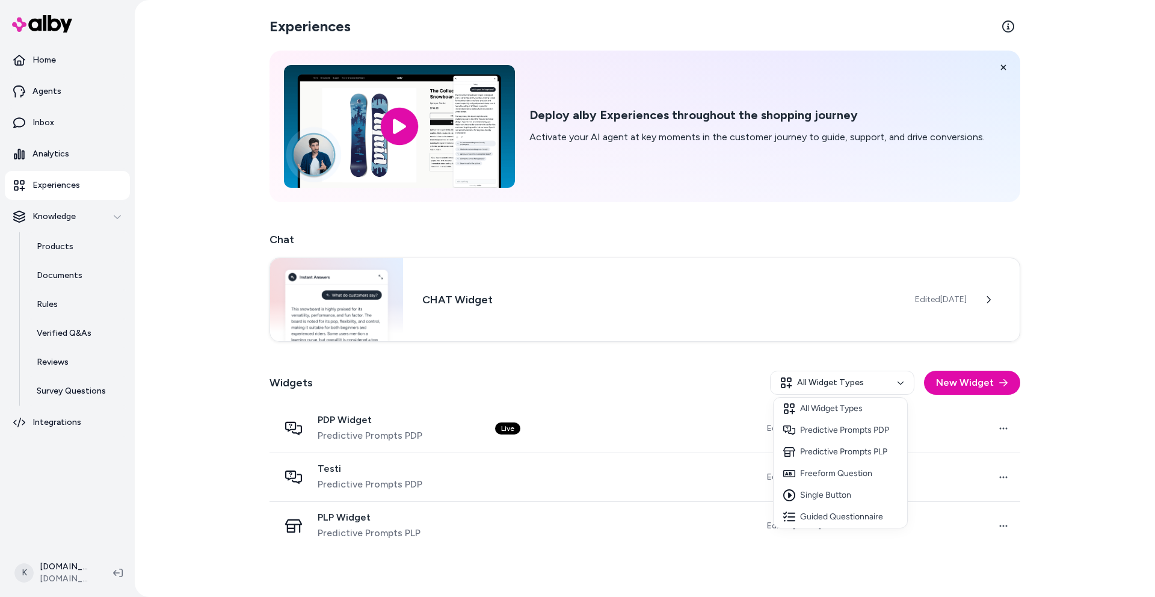
click at [974, 385] on html "Home Agents Inbox Analytics Experiences Knowledge Products Documents Rules Veri…" at bounding box center [577, 298] width 1155 height 597
click at [971, 385] on button "New Widget" at bounding box center [972, 383] width 96 height 24
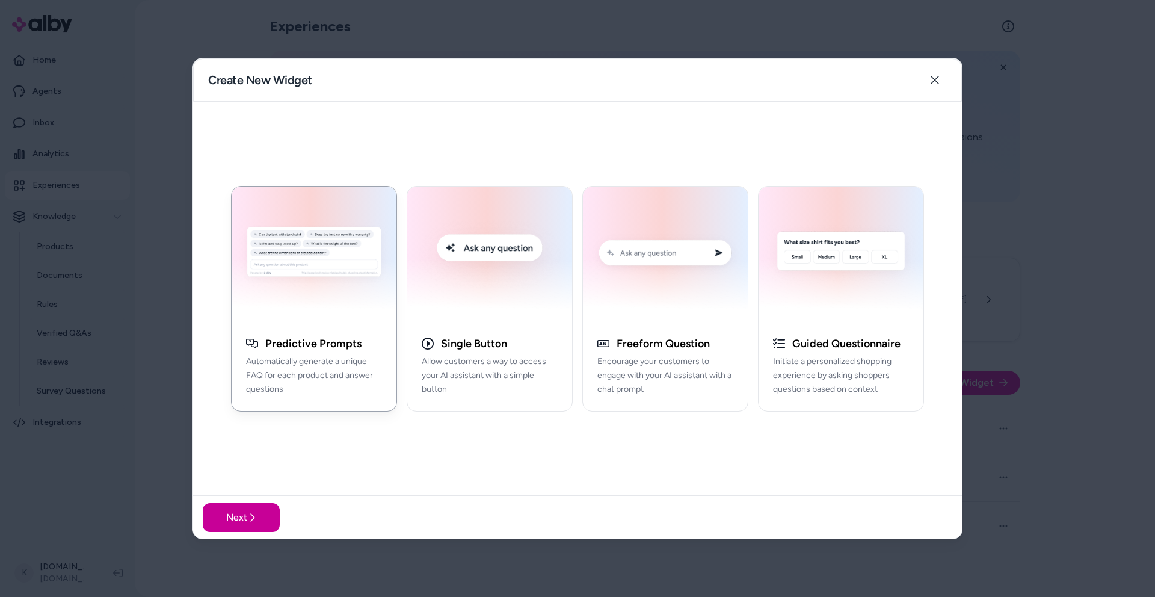
click at [261, 528] on button "Next" at bounding box center [241, 517] width 77 height 29
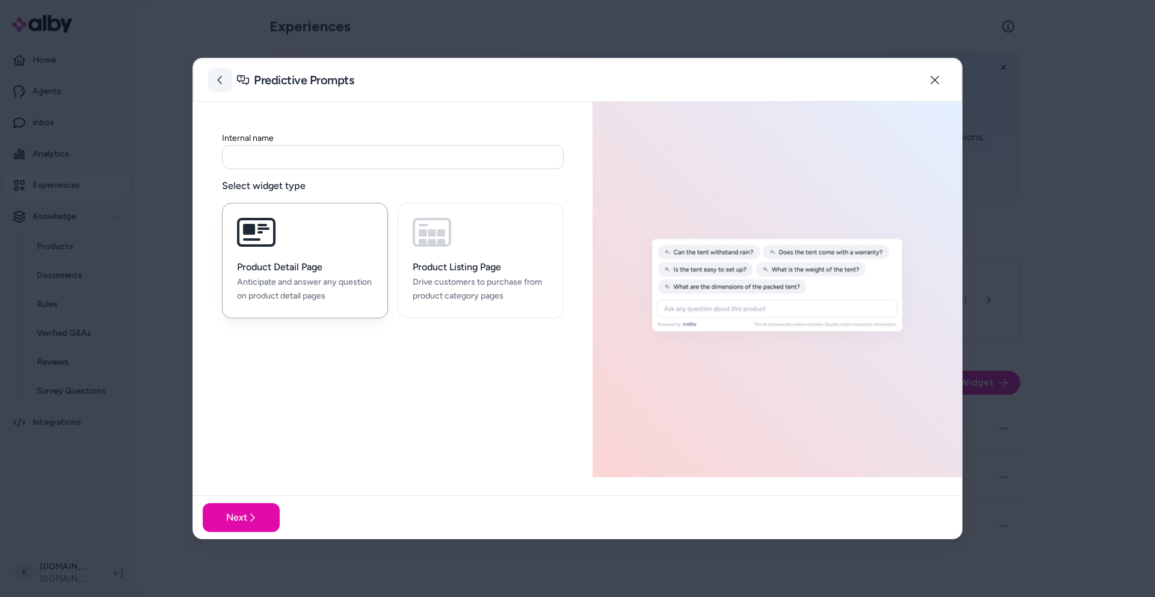
click at [225, 84] on button at bounding box center [220, 80] width 24 height 24
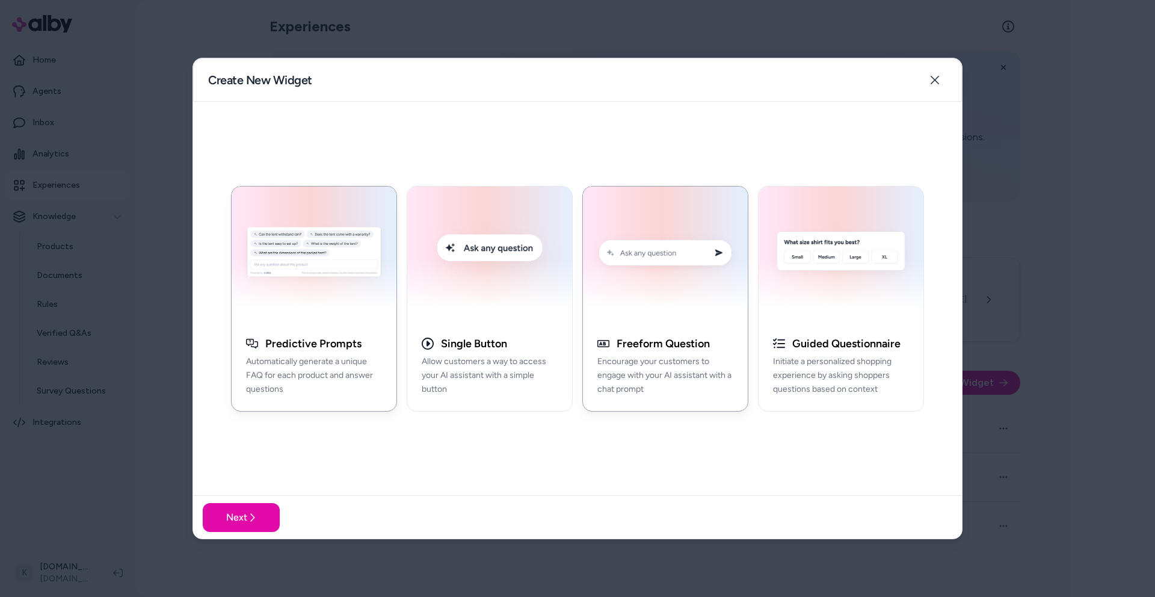
click at [635, 288] on img "button" at bounding box center [665, 255] width 150 height 122
click at [267, 517] on button "Next" at bounding box center [241, 517] width 77 height 29
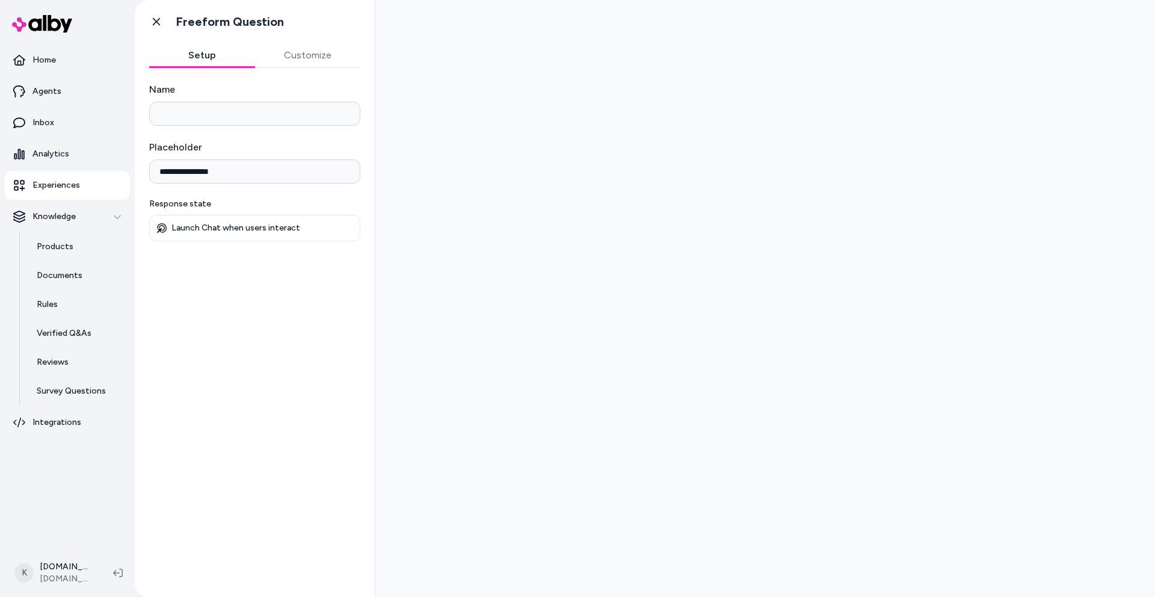
click at [307, 51] on button "Customize" at bounding box center [308, 55] width 106 height 24
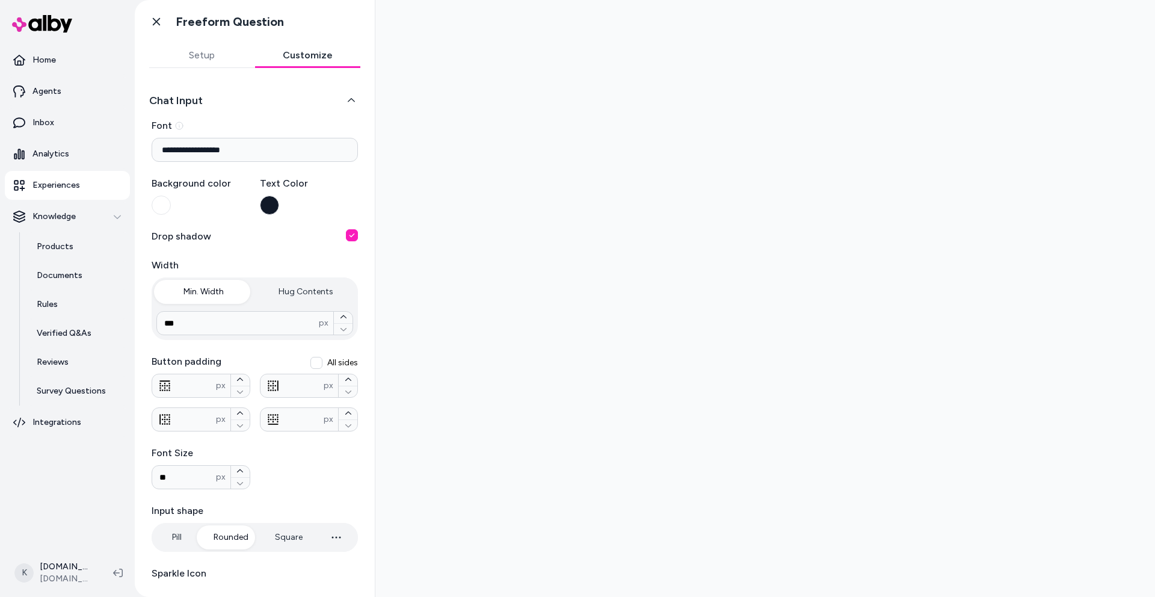
click at [224, 65] on button "Setup" at bounding box center [202, 55] width 106 height 24
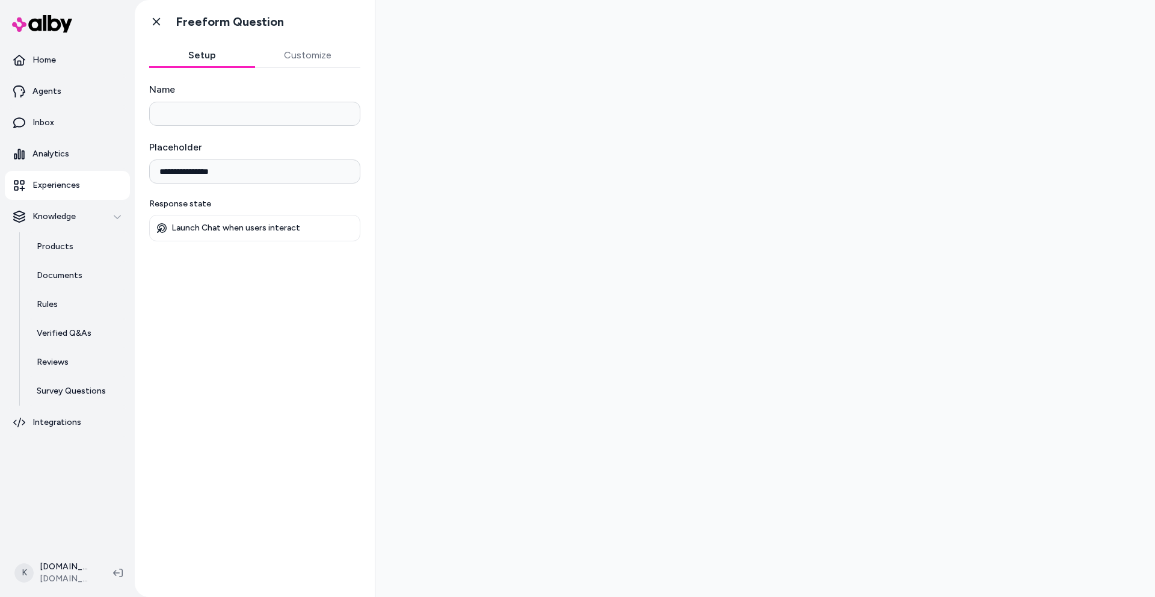
click at [229, 171] on input "**********" at bounding box center [254, 171] width 211 height 24
click at [226, 227] on p "Launch Chat when users interact" at bounding box center [235, 228] width 129 height 11
click at [153, 20] on icon at bounding box center [156, 22] width 12 height 12
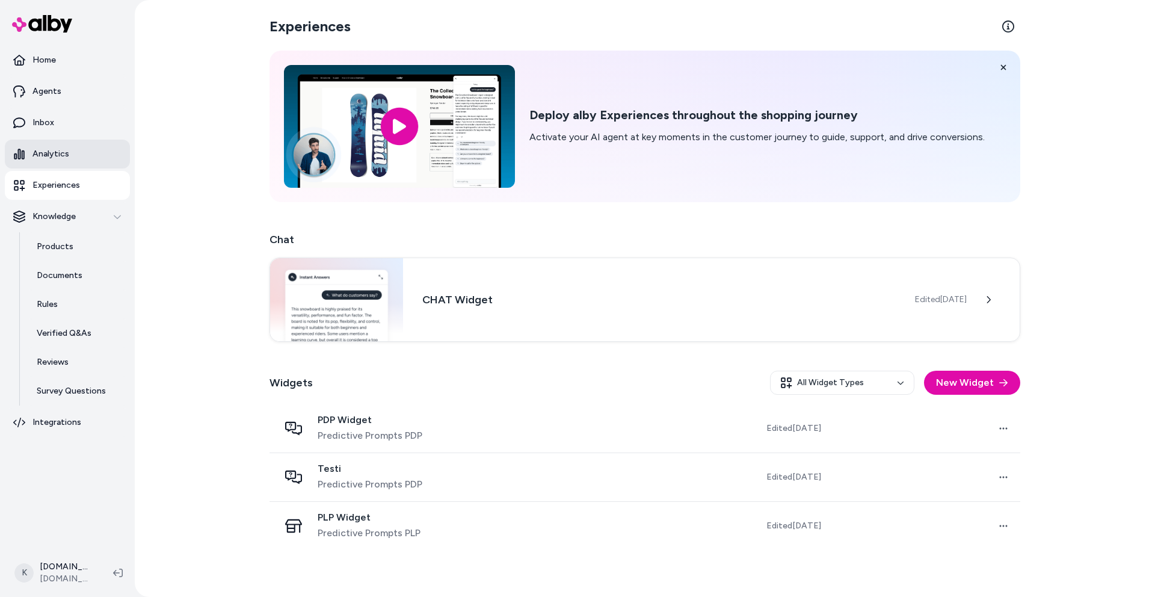
click at [85, 158] on link "Analytics" at bounding box center [67, 154] width 125 height 29
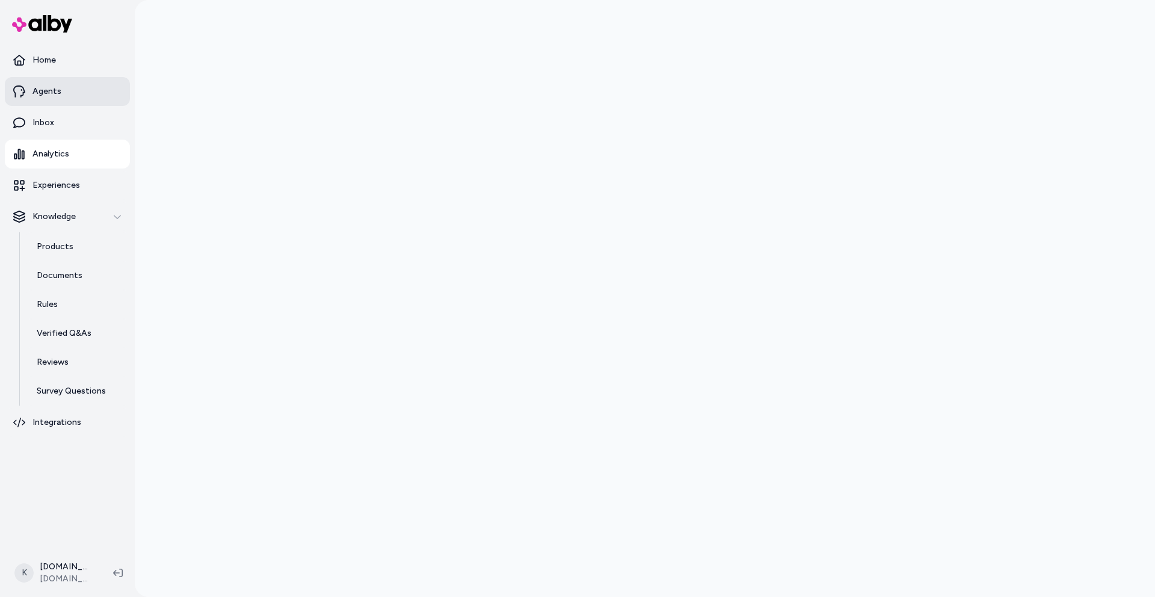
click at [70, 84] on link "Agents" at bounding box center [67, 91] width 125 height 29
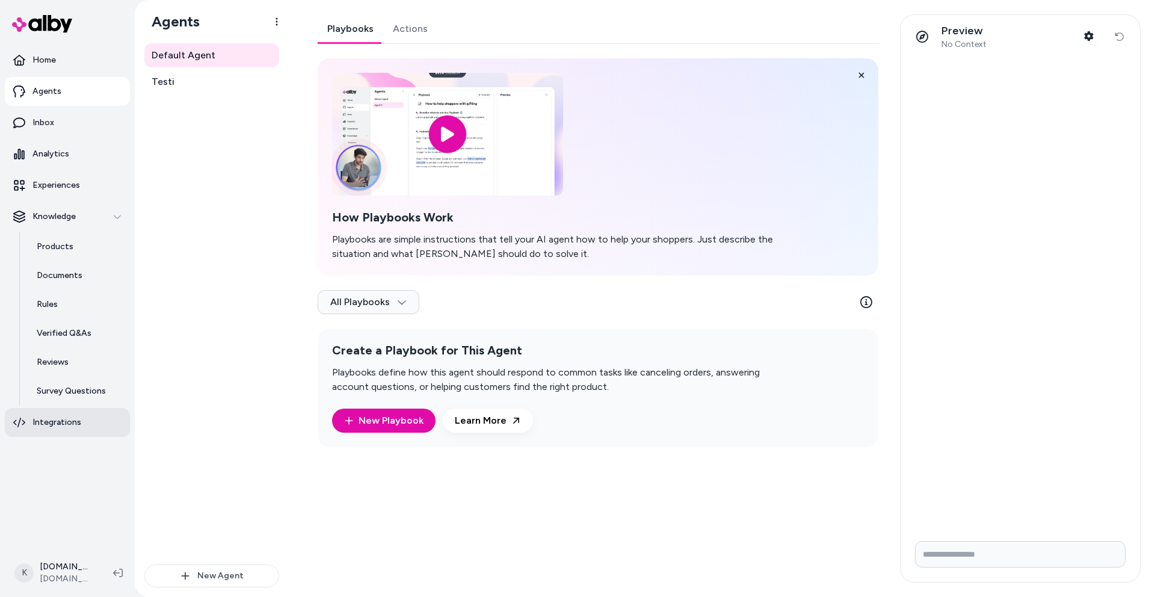
click at [66, 415] on link "Integrations" at bounding box center [67, 422] width 125 height 29
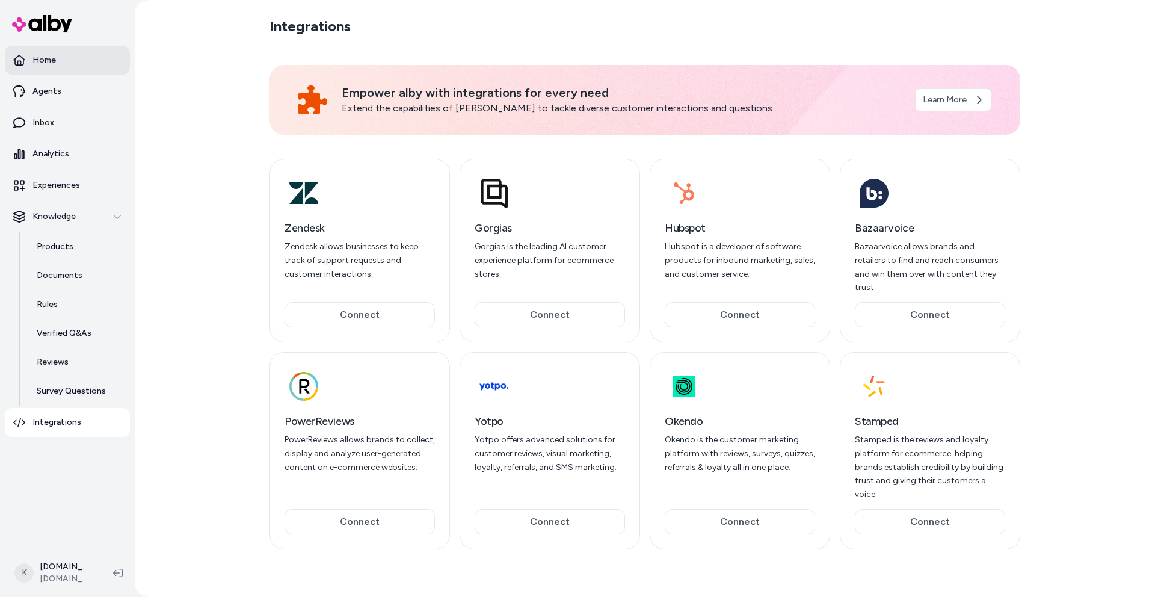
click at [61, 68] on link "Home" at bounding box center [67, 60] width 125 height 29
